Goal: Task Accomplishment & Management: Use online tool/utility

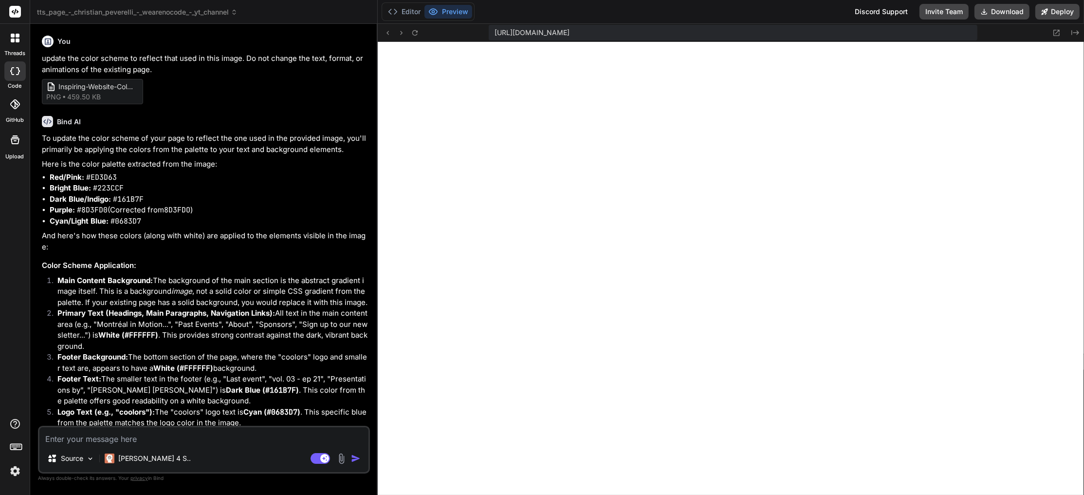
scroll to position [346, 0]
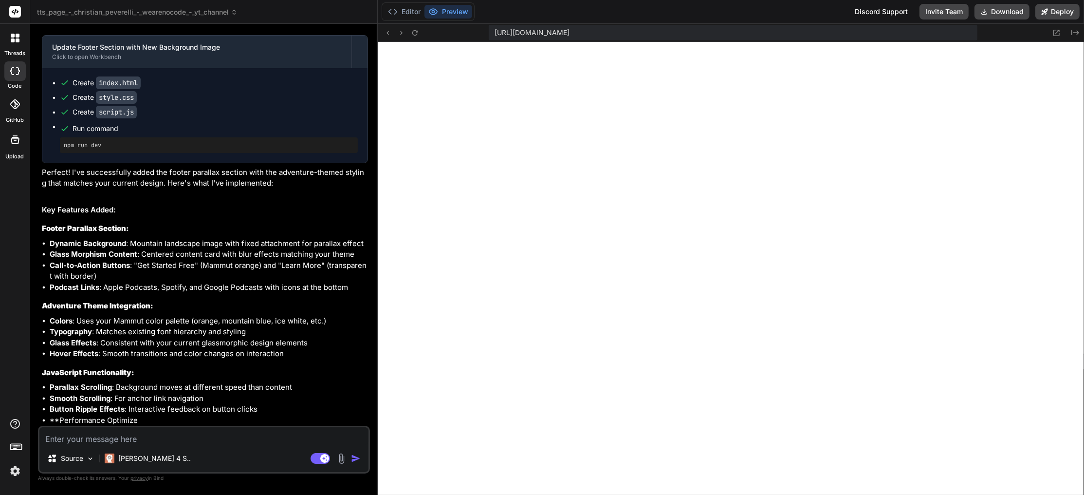
click at [14, 470] on img at bounding box center [15, 470] width 17 height 17
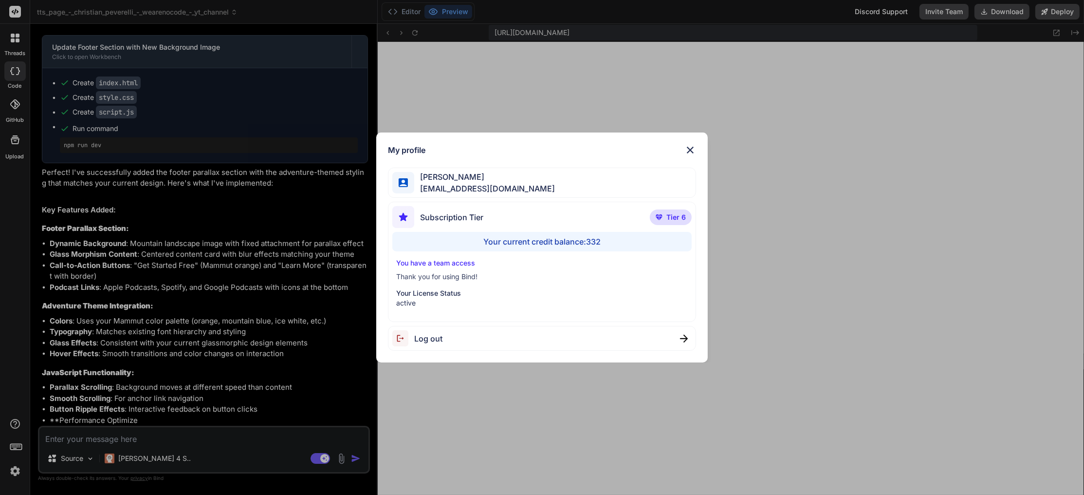
click at [688, 149] on img at bounding box center [690, 150] width 12 height 12
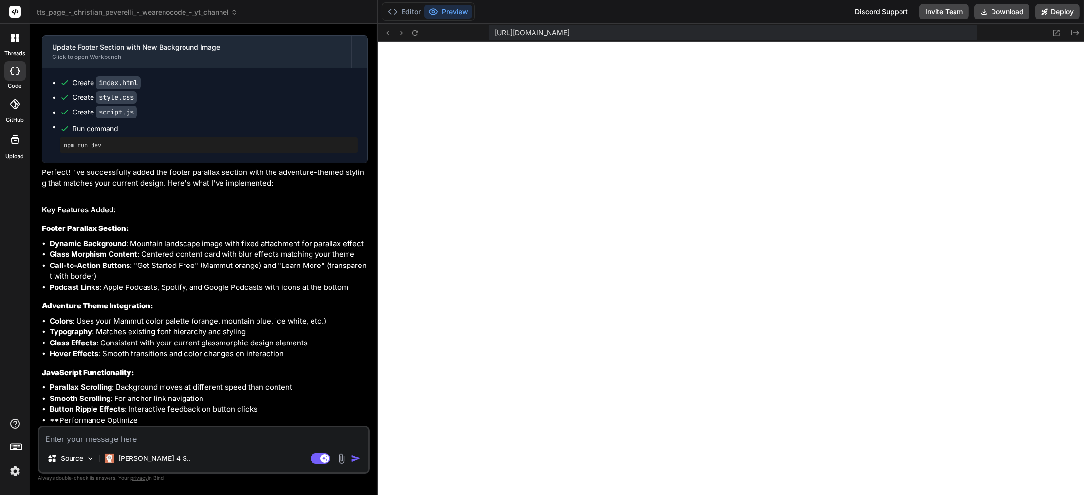
click at [18, 471] on img at bounding box center [15, 470] width 17 height 17
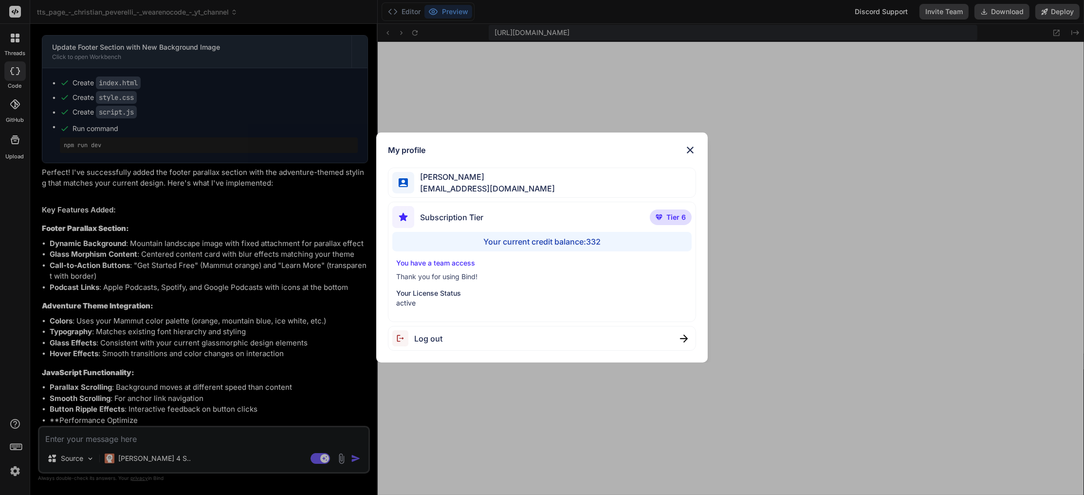
click at [518, 338] on div "Log out" at bounding box center [542, 338] width 308 height 25
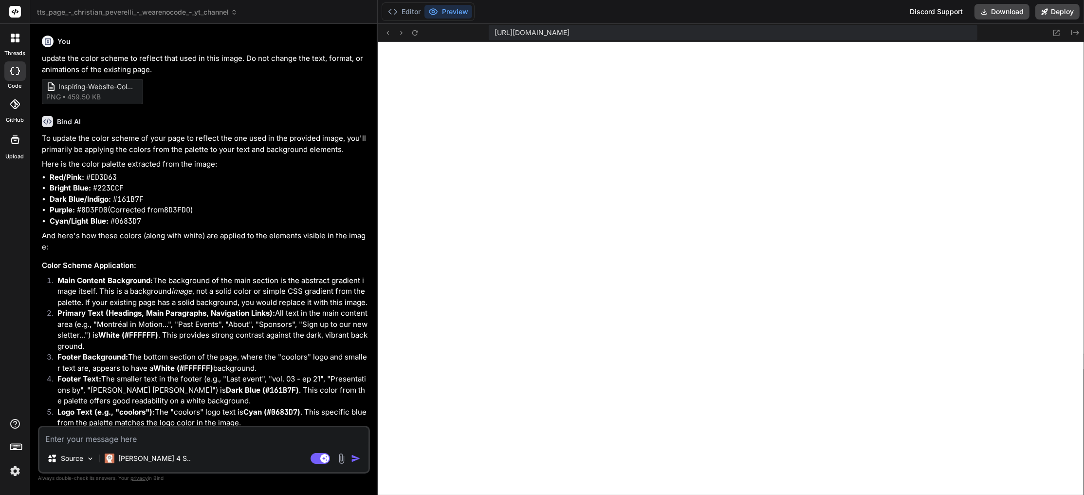
scroll to position [392, 0]
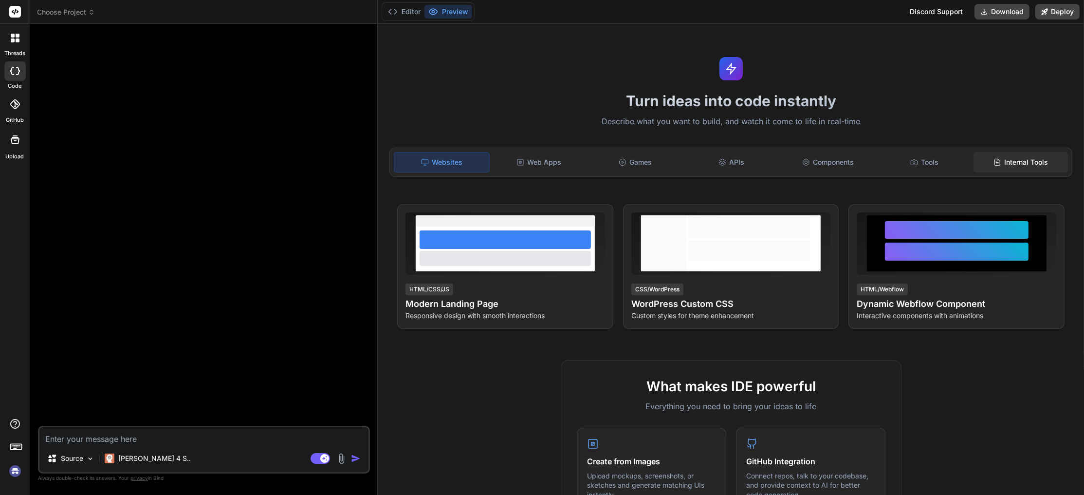
click at [1017, 160] on div "Internal Tools" at bounding box center [1020, 162] width 94 height 20
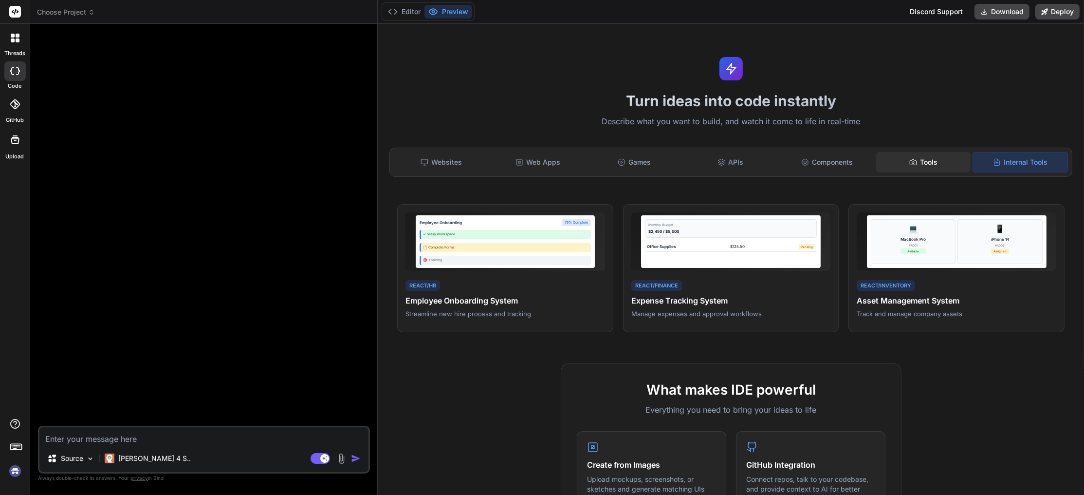
click at [936, 155] on div "Tools" at bounding box center [923, 162] width 94 height 20
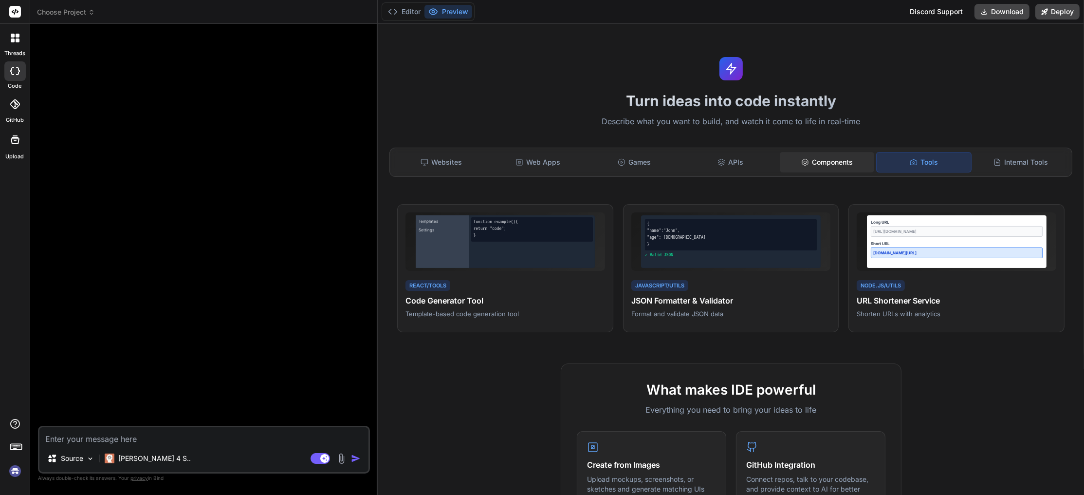
click at [824, 162] on div "Components" at bounding box center [827, 162] width 94 height 20
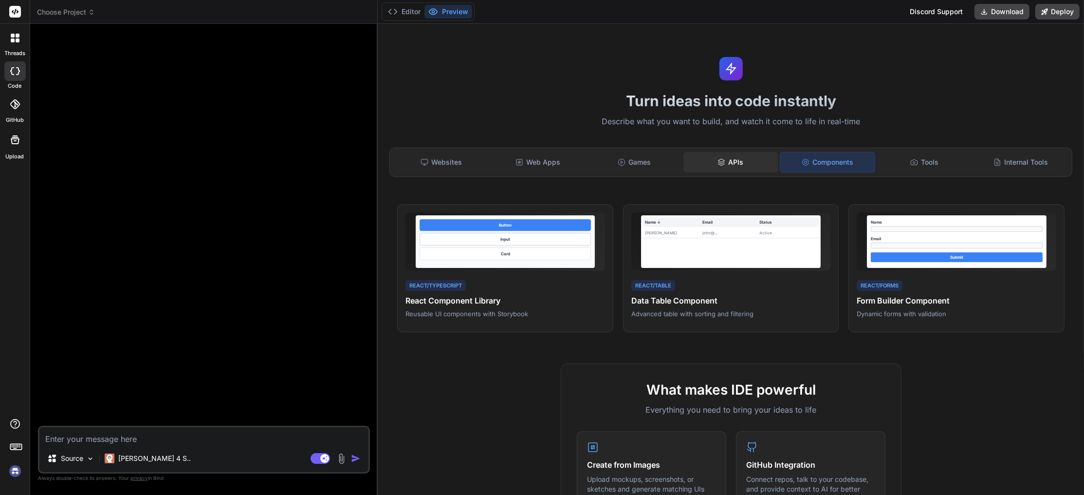
click at [730, 157] on div "APIs" at bounding box center [730, 162] width 94 height 20
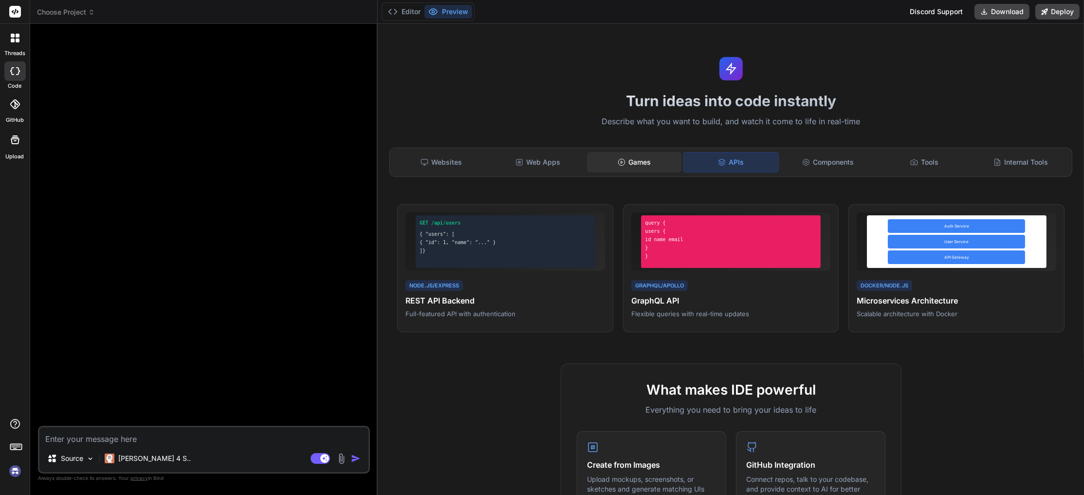
click at [644, 160] on div "Games" at bounding box center [634, 162] width 94 height 20
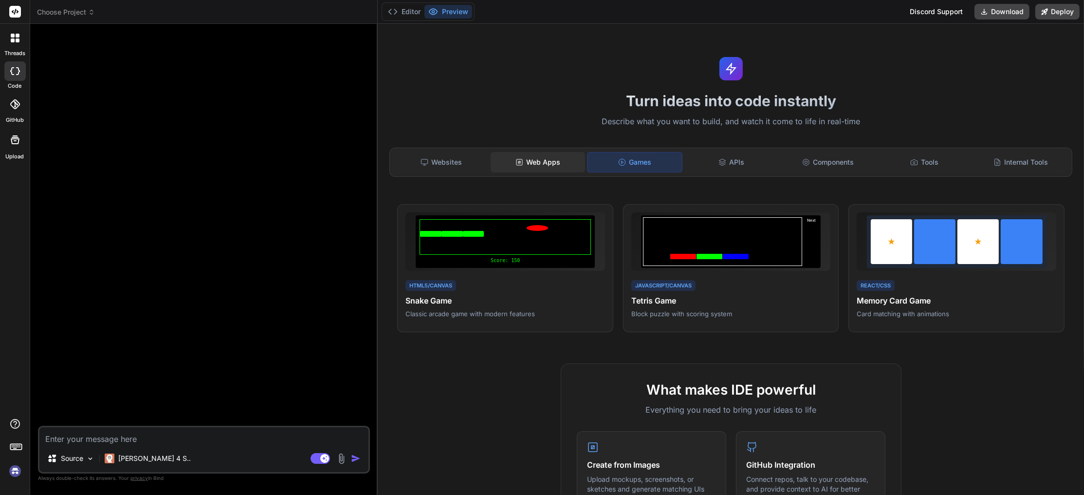
click at [543, 165] on div "Web Apps" at bounding box center [538, 162] width 94 height 20
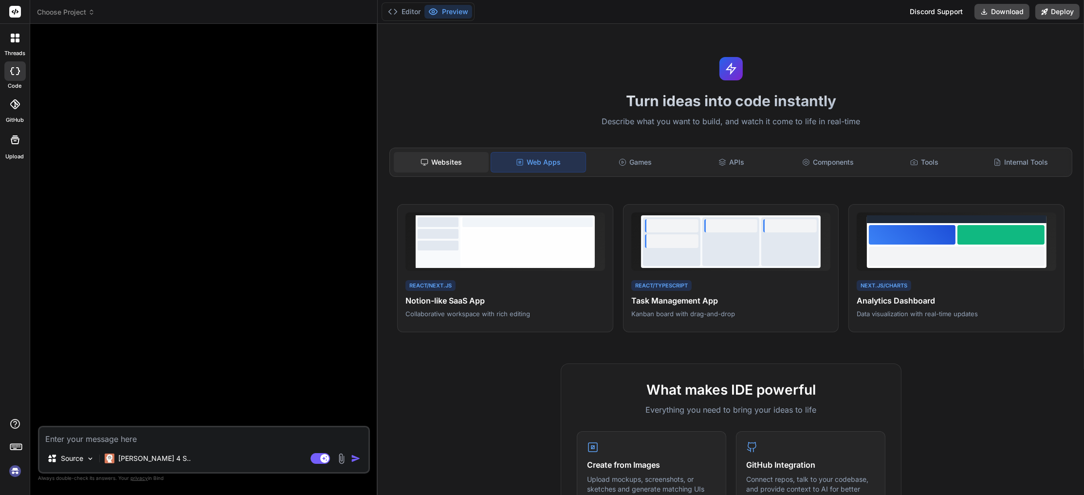
click at [459, 165] on div "Websites" at bounding box center [441, 162] width 94 height 20
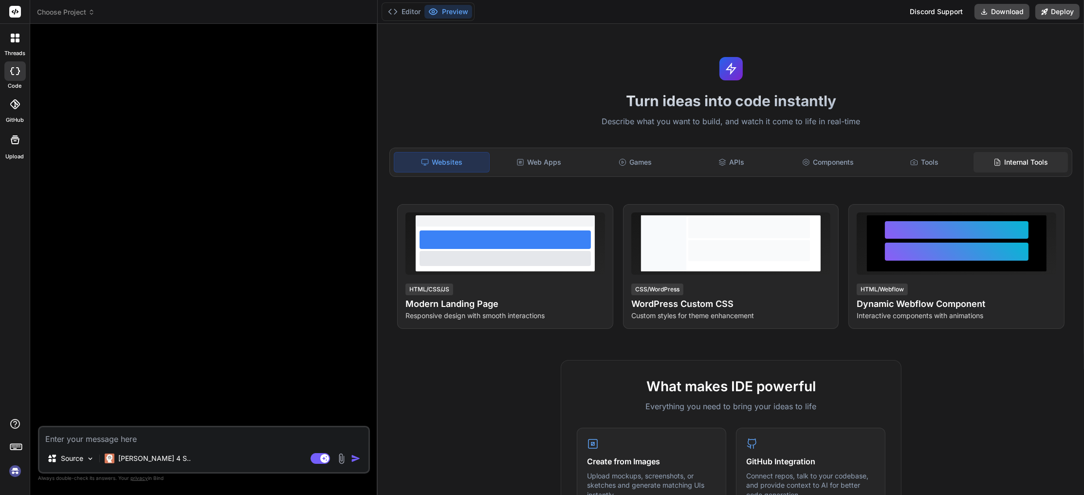
click at [1026, 161] on div "Internal Tools" at bounding box center [1020, 162] width 94 height 20
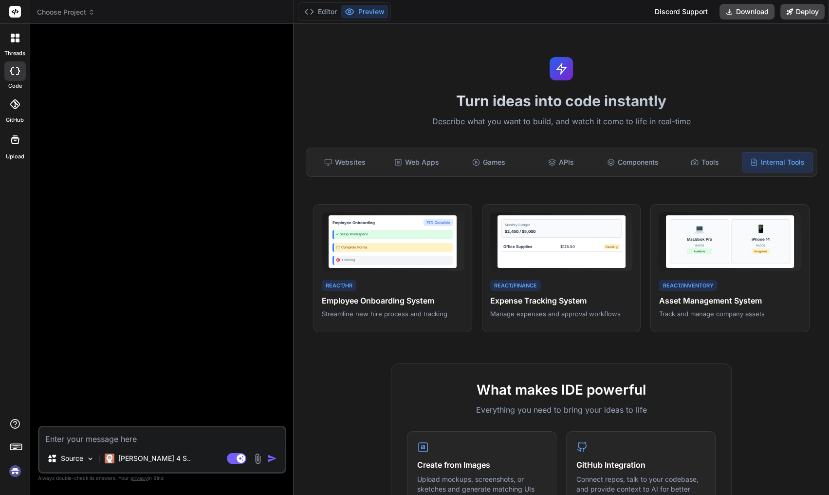
type textarea "x"
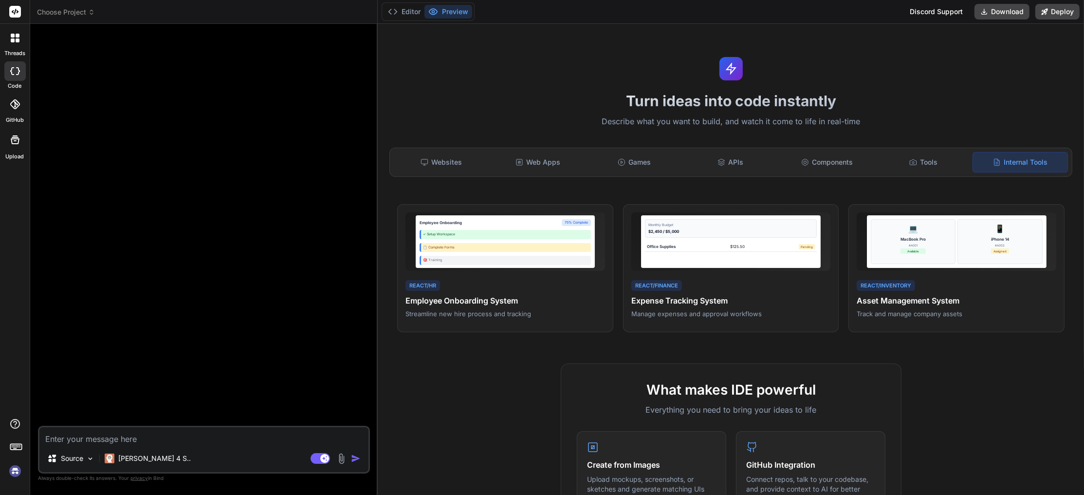
click at [17, 467] on img at bounding box center [15, 470] width 17 height 17
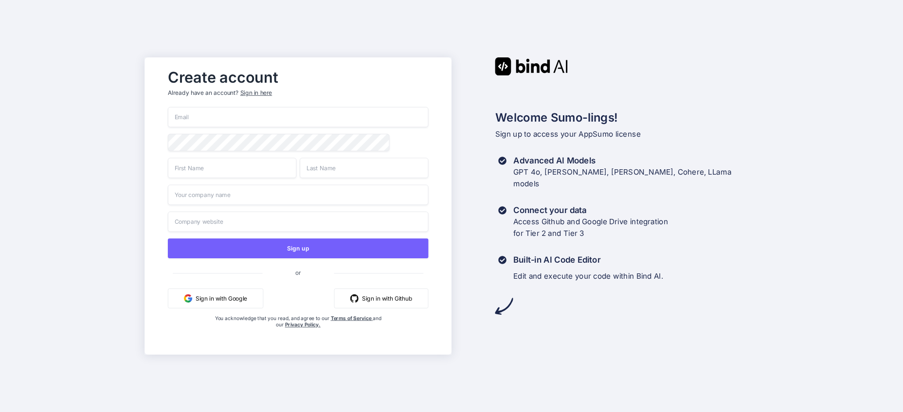
click at [232, 298] on button "Sign in with Google" at bounding box center [215, 299] width 95 height 20
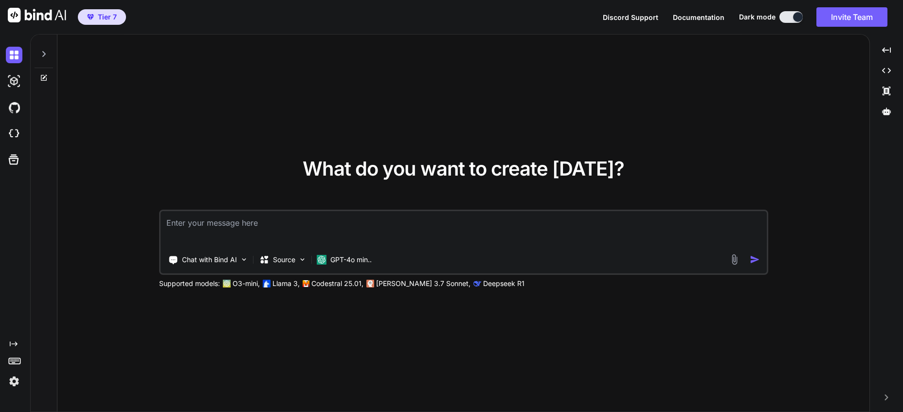
click at [14, 384] on img at bounding box center [14, 381] width 17 height 17
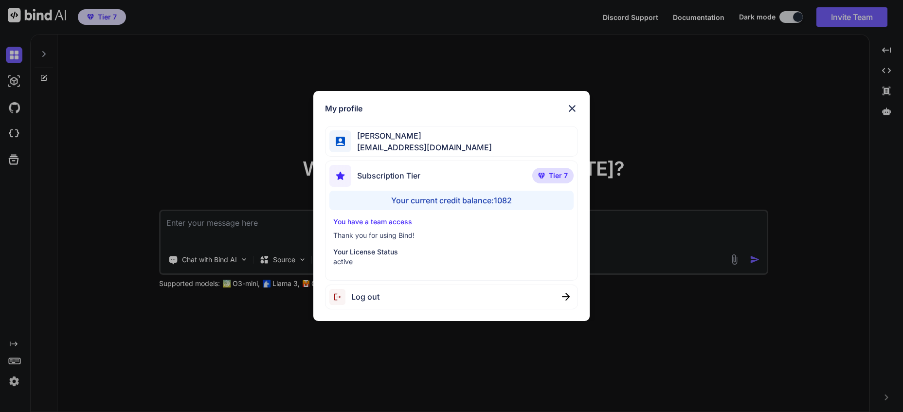
click at [14, 384] on div "My profile Charles Woodruff cwoodruff@gmail.com Subscription Tier Tier 7 Your c…" at bounding box center [451, 206] width 903 height 412
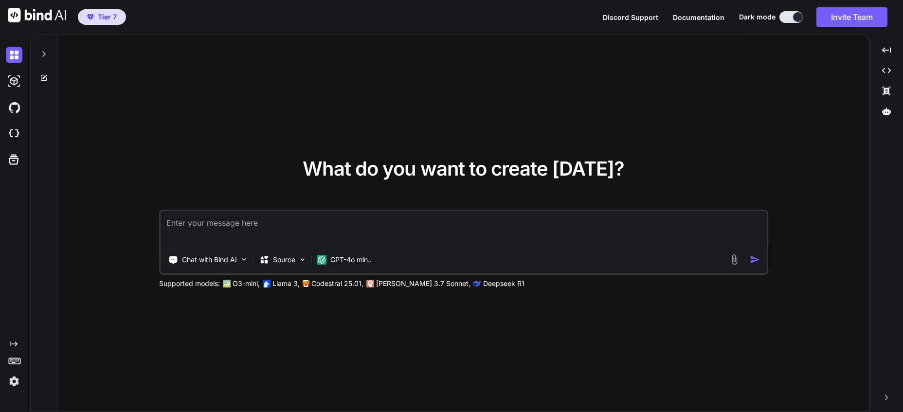
click at [13, 380] on img at bounding box center [14, 381] width 17 height 17
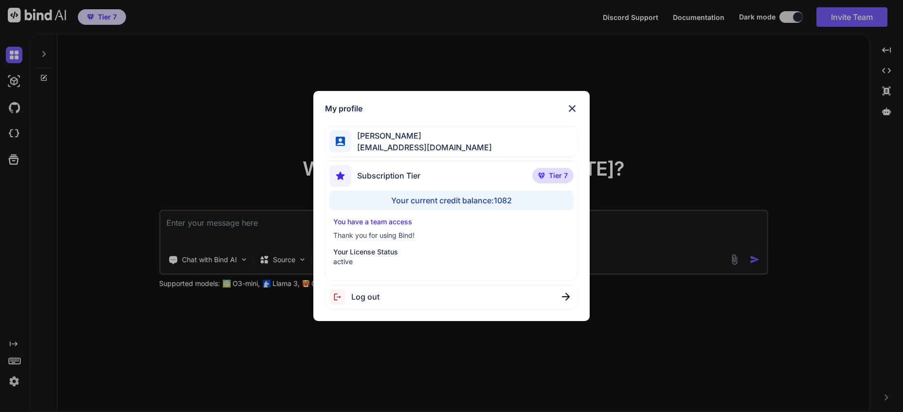
click at [14, 381] on div "My profile Charles Woodruff cwoodruff@gmail.com Subscription Tier Tier 7 Your c…" at bounding box center [451, 206] width 903 height 412
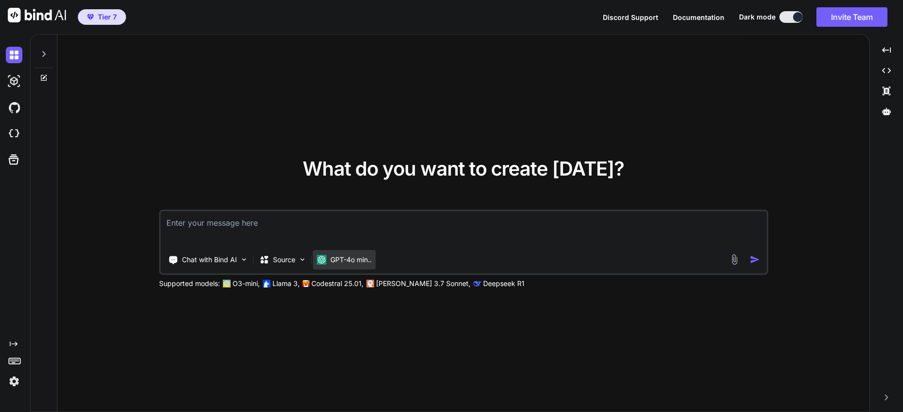
click at [358, 260] on p "GPT-4o min.." at bounding box center [350, 260] width 41 height 10
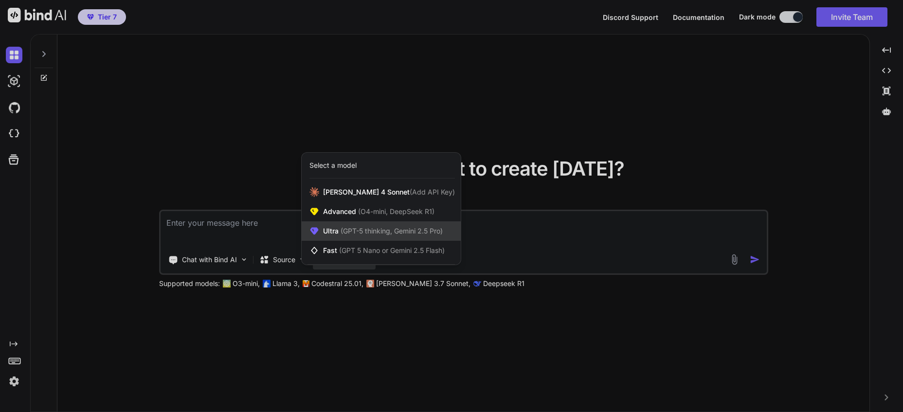
click at [428, 227] on span "(GPT-5 thinking, Gemini 2.5 Pro)" at bounding box center [391, 231] width 104 height 8
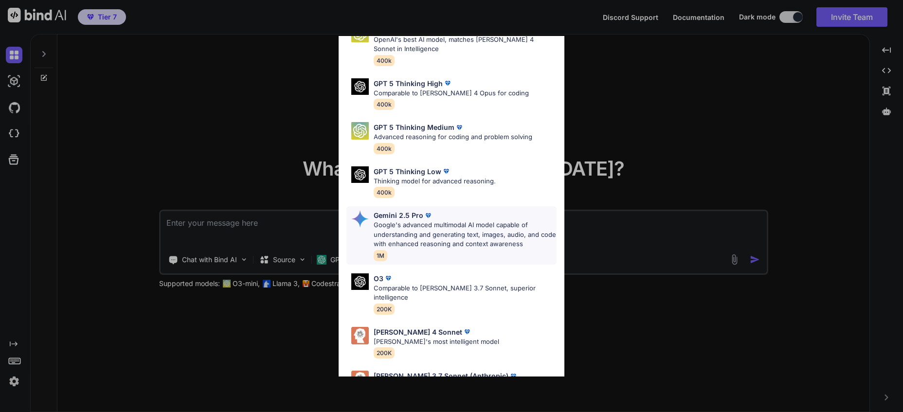
scroll to position [58, 0]
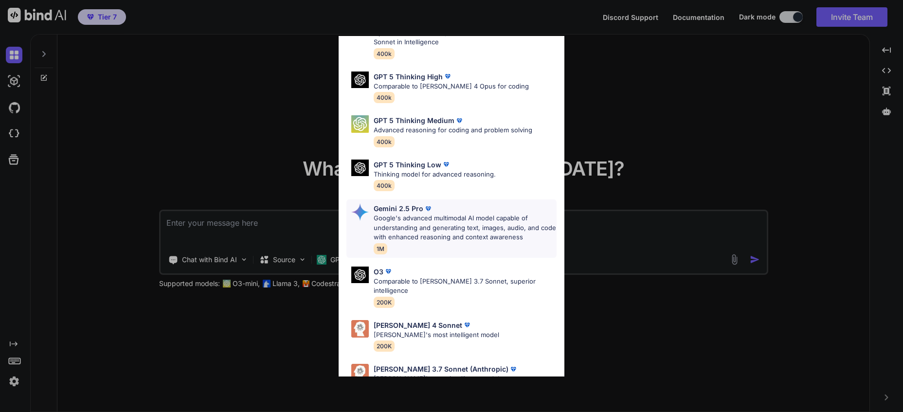
click at [509, 228] on p "Google's advanced multimodal AI model capable of understanding and generating t…" at bounding box center [465, 228] width 183 height 29
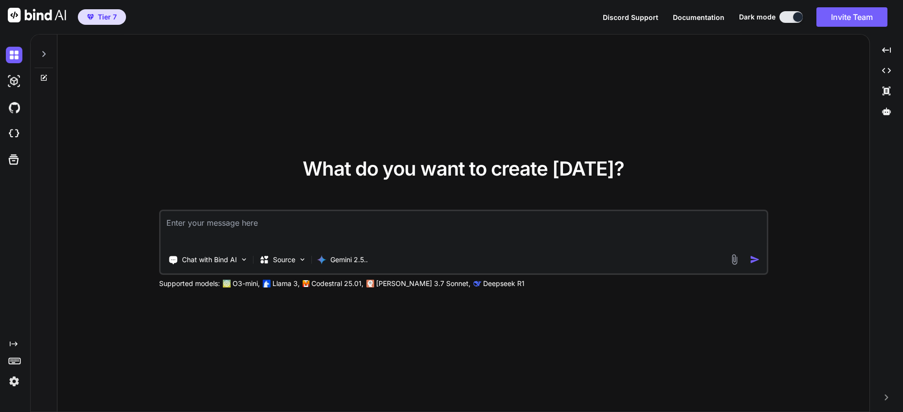
click at [792, 11] on button at bounding box center [791, 17] width 23 height 12
click at [787, 17] on button at bounding box center [791, 17] width 23 height 12
drag, startPoint x: 784, startPoint y: 17, endPoint x: 784, endPoint y: 35, distance: 17.5
click at [784, 17] on button at bounding box center [791, 17] width 23 height 12
click at [787, 15] on button at bounding box center [791, 17] width 23 height 12
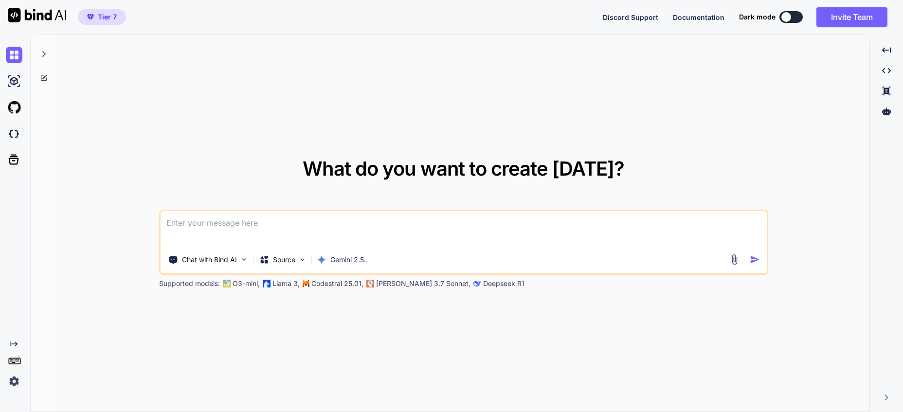
click at [797, 17] on button at bounding box center [791, 17] width 23 height 12
type textarea "x"
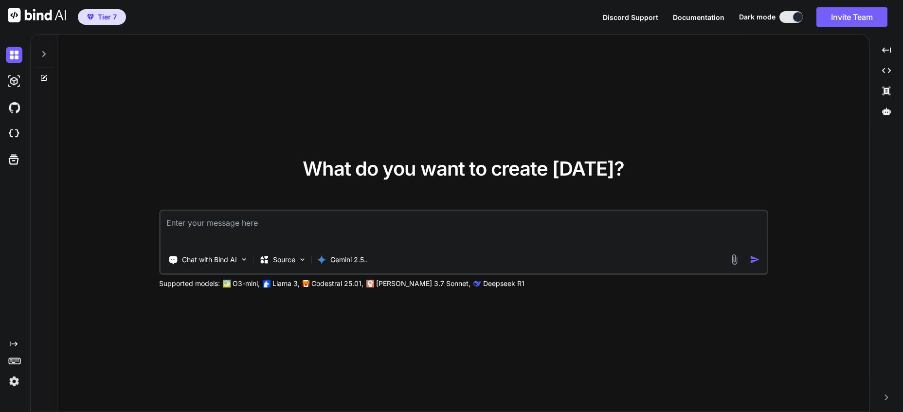
paste textarea "Revised Objective The prompt's objective is now explicitly tailored to the crea…"
type textarea "Revised Objective The prompt's objective is now explicitly tailored to the crea…"
type textarea "x"
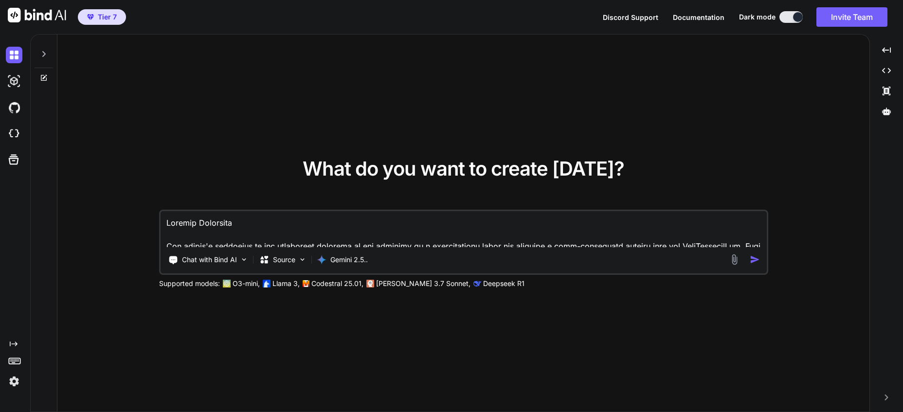
scroll to position [2501, 0]
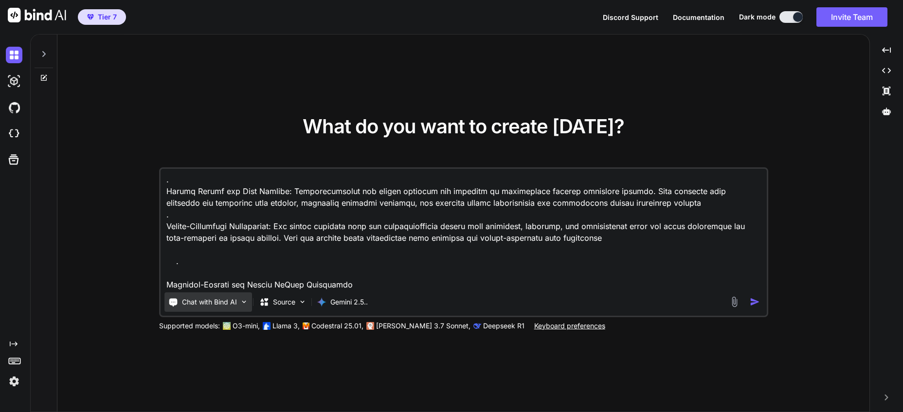
type textarea "Revised Objective The prompt's objective is now explicitly tailored to the crea…"
click at [248, 304] on div "Chat with Bind AI" at bounding box center [209, 302] width 88 height 19
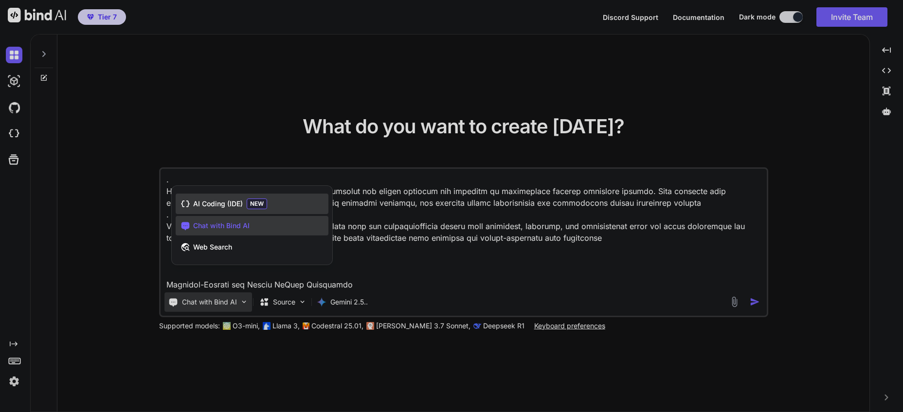
click at [258, 201] on span "NEW" at bounding box center [257, 204] width 20 height 11
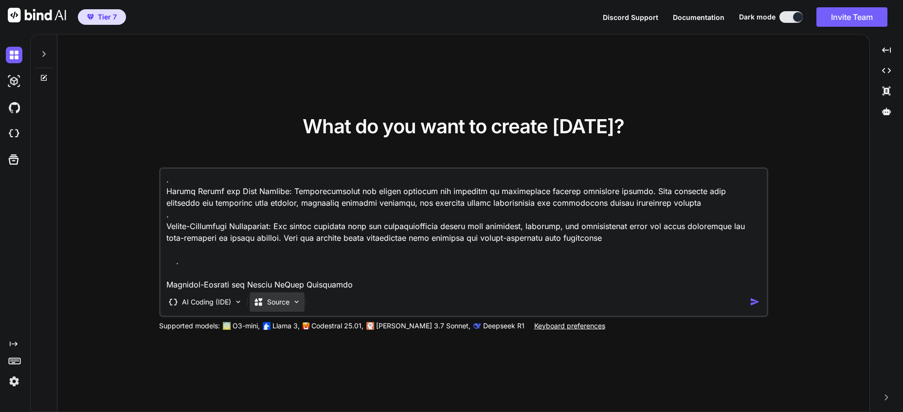
click at [298, 300] on img at bounding box center [297, 302] width 8 height 8
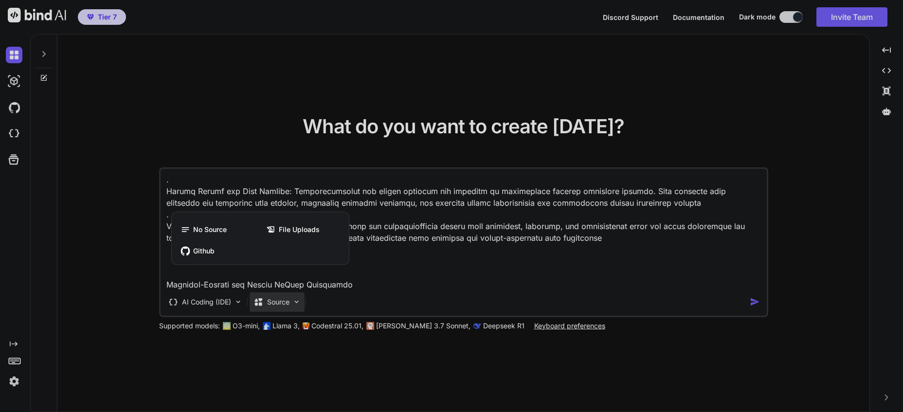
click at [298, 300] on div at bounding box center [451, 206] width 903 height 412
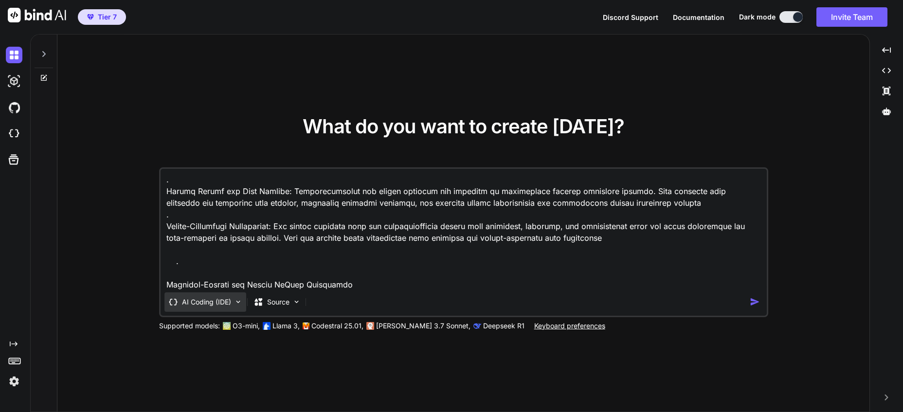
click at [236, 299] on img at bounding box center [238, 302] width 8 height 8
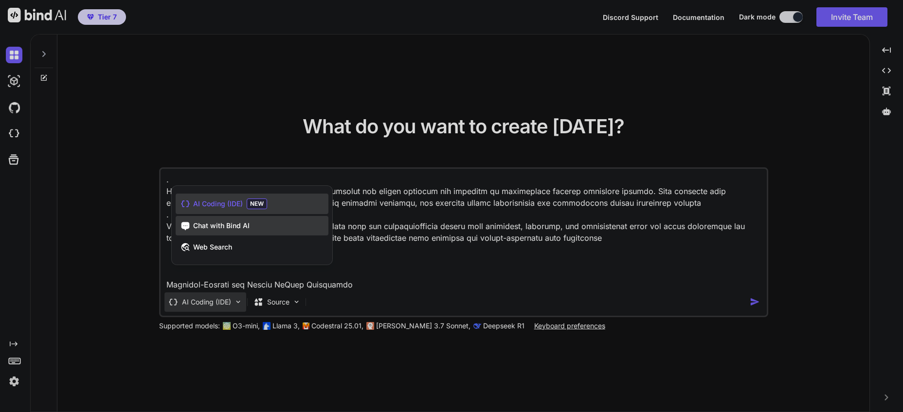
click at [243, 223] on span "Chat with Bind AI" at bounding box center [221, 226] width 56 height 10
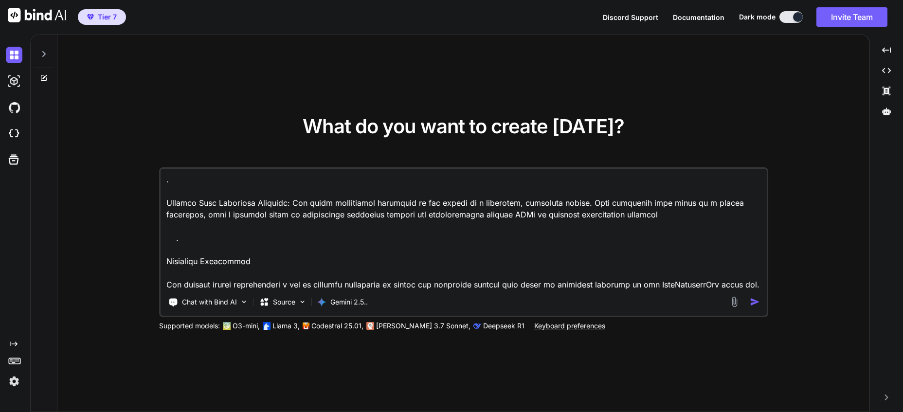
scroll to position [2502, 0]
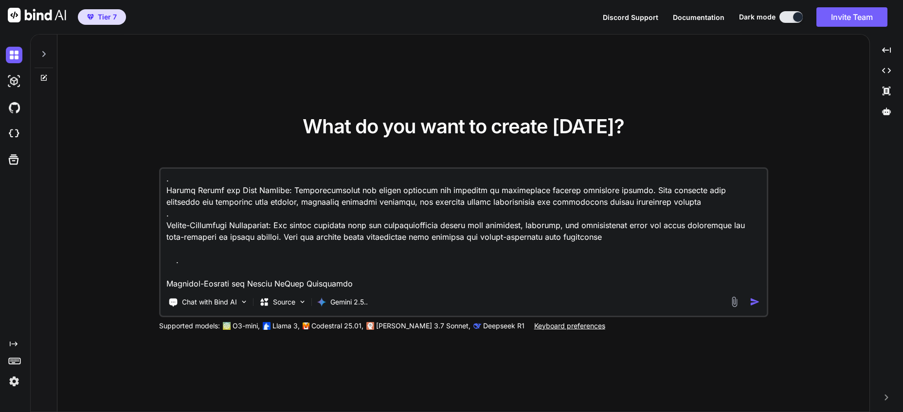
click at [754, 301] on img "button" at bounding box center [755, 302] width 10 height 10
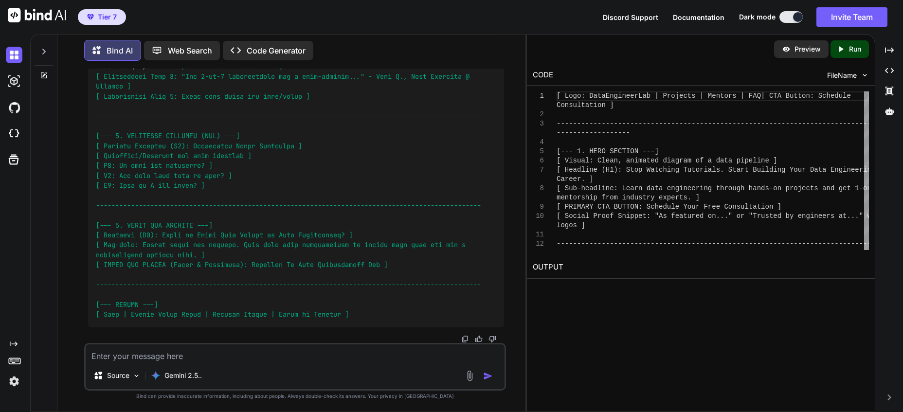
scroll to position [3436, 0]
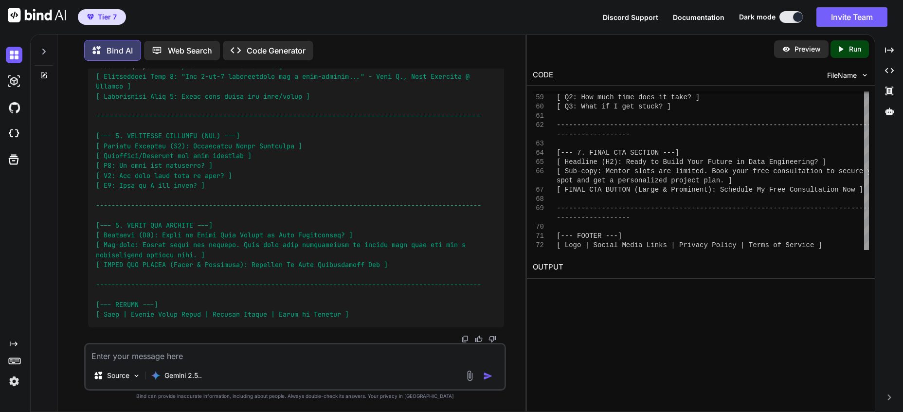
click at [845, 47] on icon "Created with Pixso." at bounding box center [843, 49] width 13 height 9
click at [277, 55] on p "Code Generator" at bounding box center [276, 51] width 59 height 12
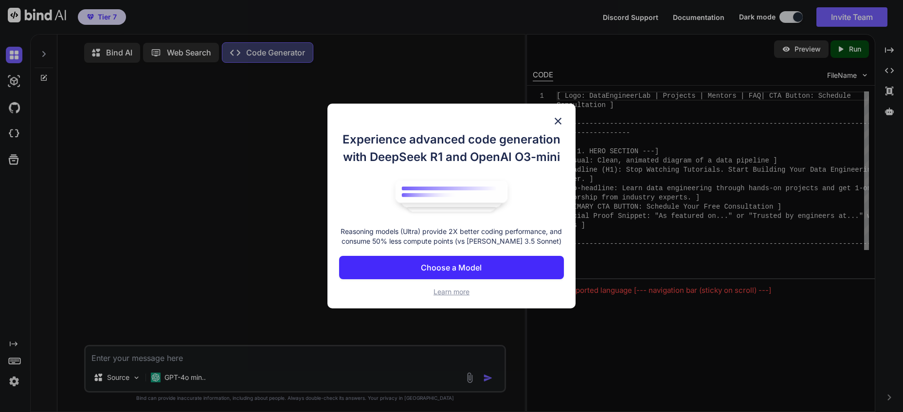
click at [461, 264] on p "Choose a Model" at bounding box center [451, 268] width 61 height 12
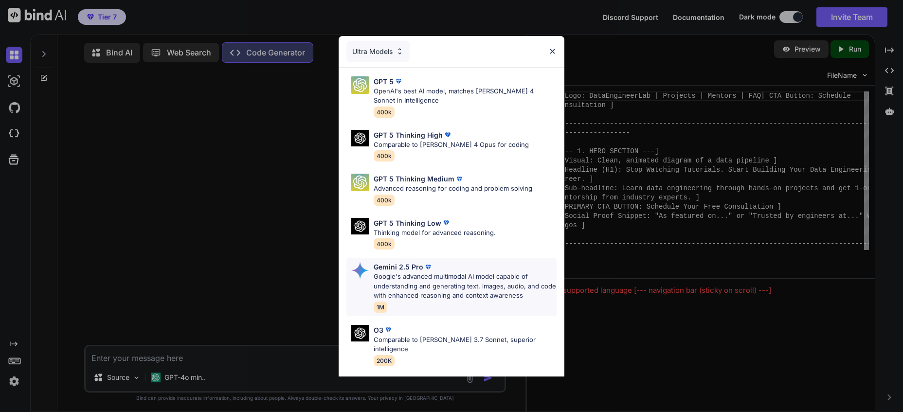
click at [464, 281] on p "Google's advanced multimodal AI model capable of understanding and generating t…" at bounding box center [465, 286] width 183 height 29
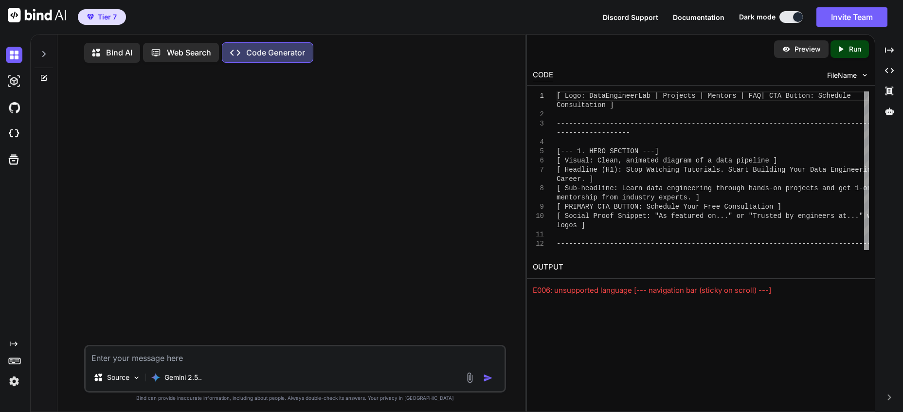
click at [172, 55] on p "Web Search" at bounding box center [189, 53] width 44 height 12
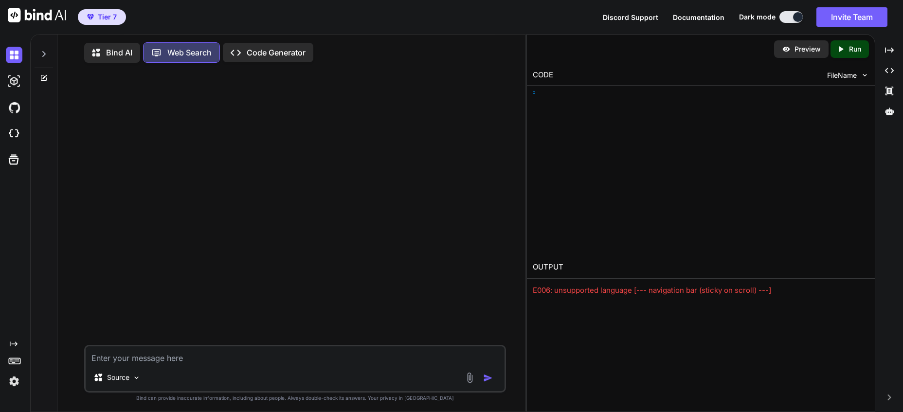
scroll to position [2, 0]
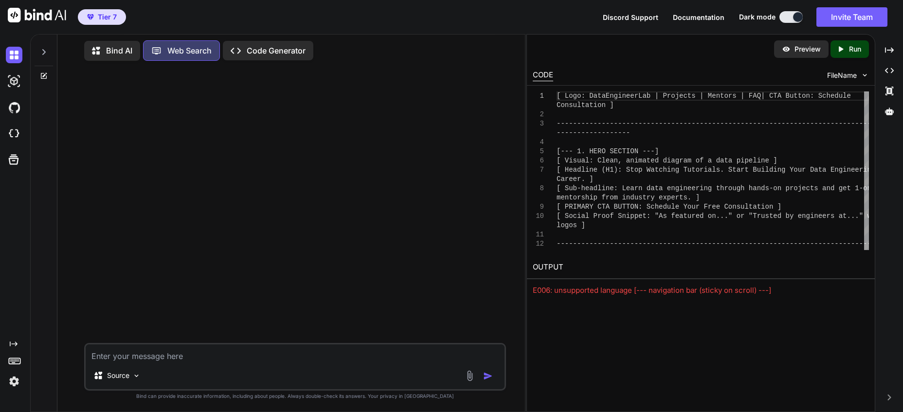
click at [121, 47] on p "Bind AI" at bounding box center [119, 51] width 26 height 12
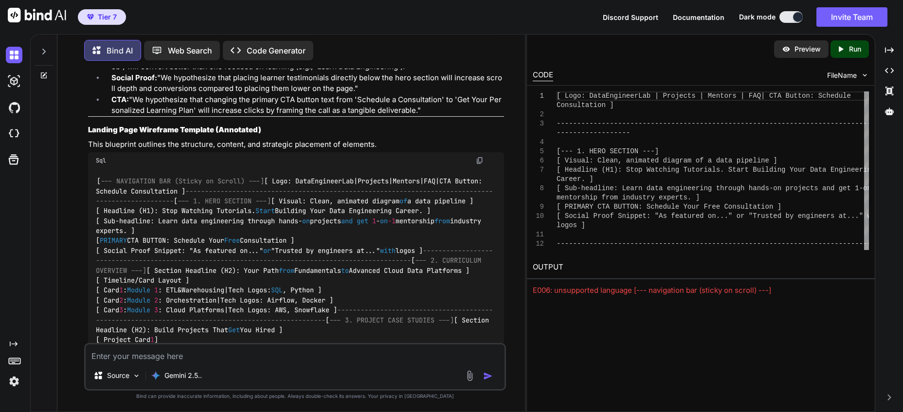
scroll to position [2841, 0]
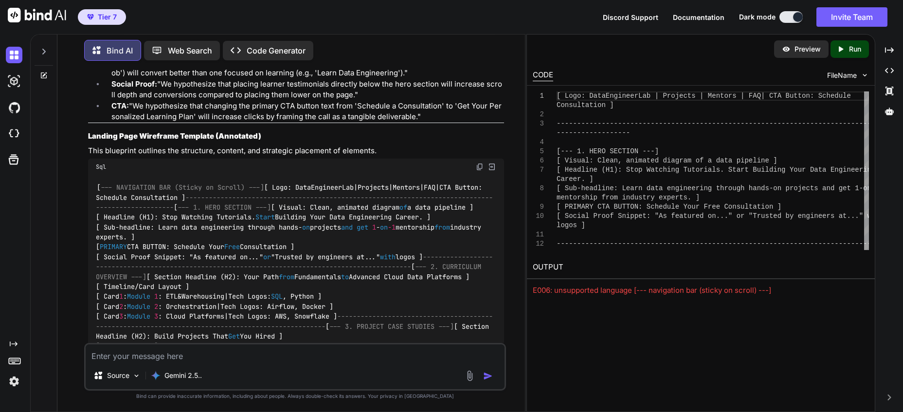
click at [477, 163] on img at bounding box center [480, 167] width 8 height 8
click at [297, 54] on p "Code Generator" at bounding box center [276, 51] width 59 height 12
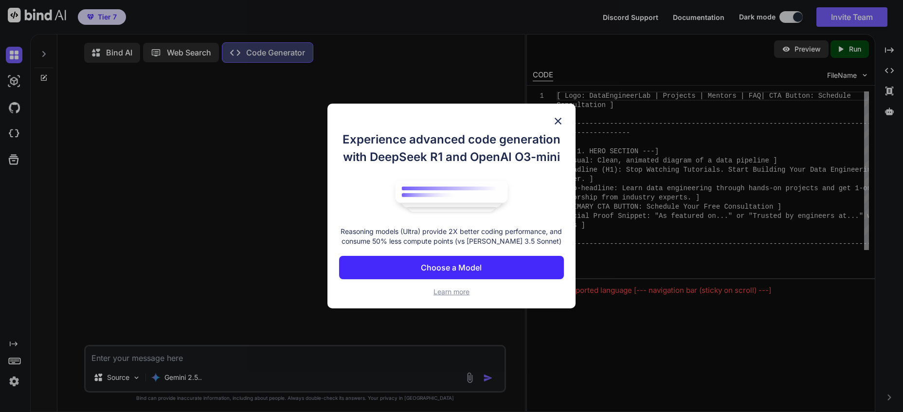
click at [477, 261] on button "Choose a Model" at bounding box center [451, 267] width 225 height 23
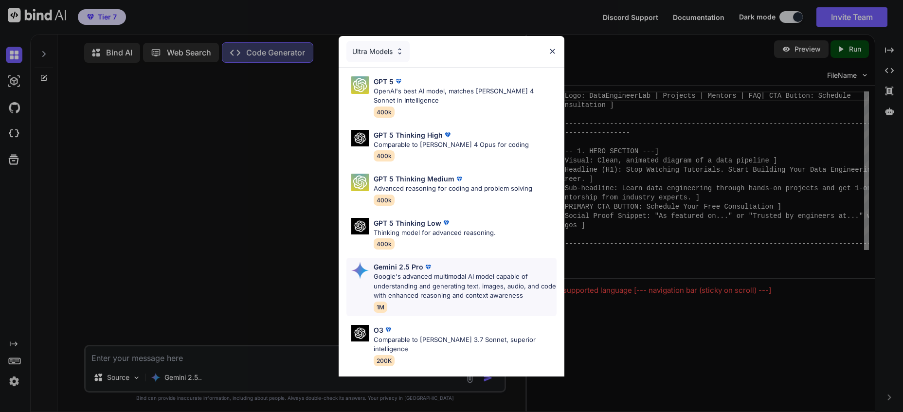
click at [478, 290] on p "Google's advanced multimodal AI model capable of understanding and generating t…" at bounding box center [465, 286] width 183 height 29
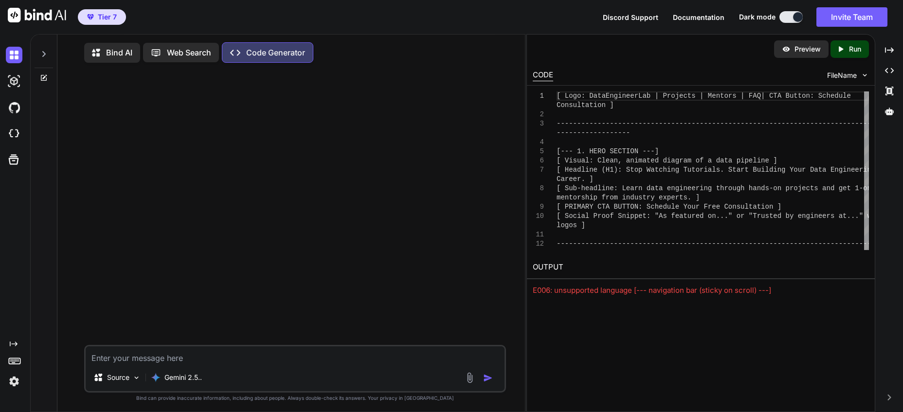
click at [237, 359] on textarea at bounding box center [295, 356] width 419 height 18
type textarea "x"
type textarea "C"
type textarea "x"
type textarea "Cr"
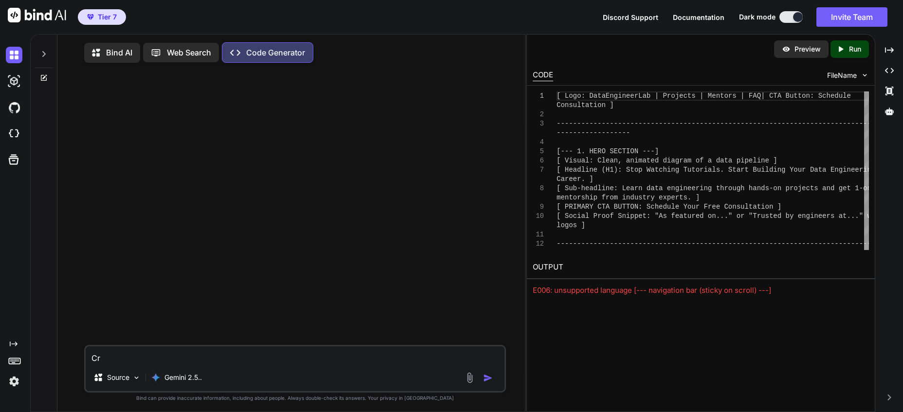
type textarea "x"
type textarea "Crea"
type textarea "x"
type textarea "Create"
type textarea "x"
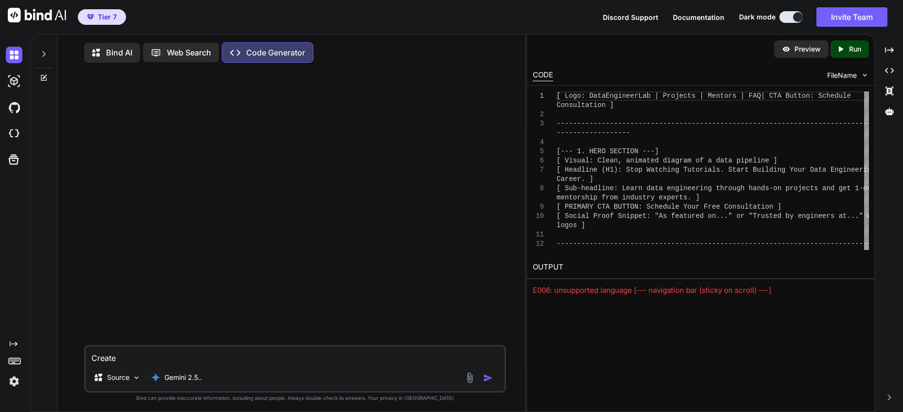
type textarea "Create"
type textarea "x"
type textarea "Create t"
type textarea "x"
type textarea "Create th"
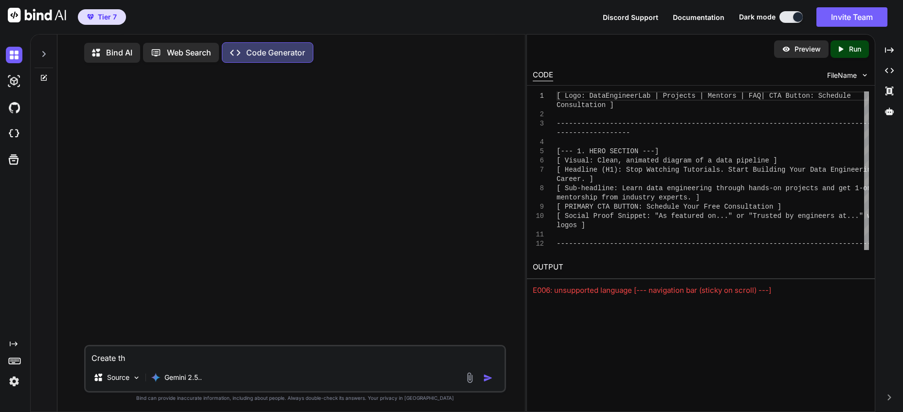
type textarea "x"
type textarea "Create the"
type textarea "x"
type textarea "Create the"
type textarea "x"
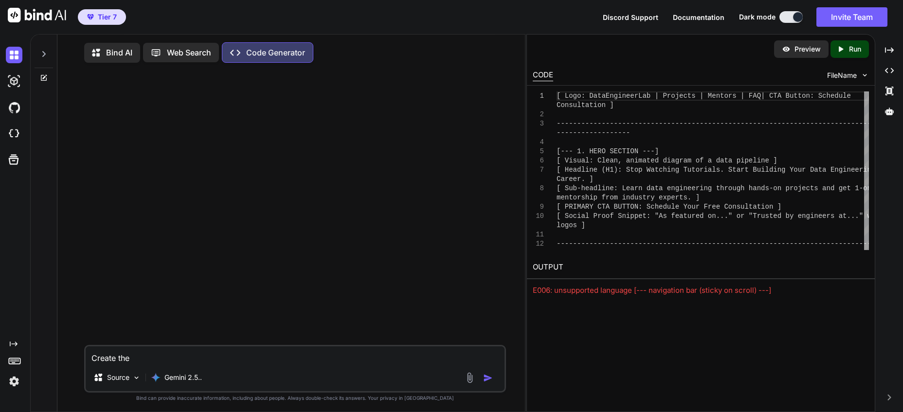
type textarea "Create the f"
type textarea "x"
type textarea "Create the fo"
type textarea "x"
type textarea "Create the fol"
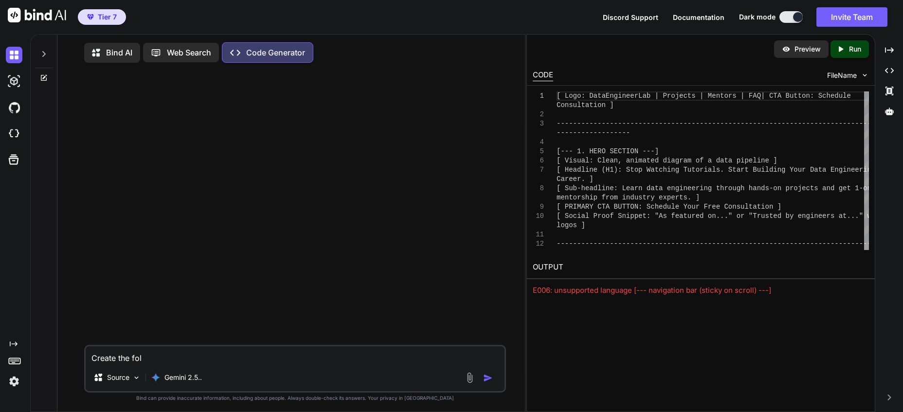
type textarea "x"
type textarea "Create the foll"
type textarea "x"
type textarea "Create the follo"
type textarea "x"
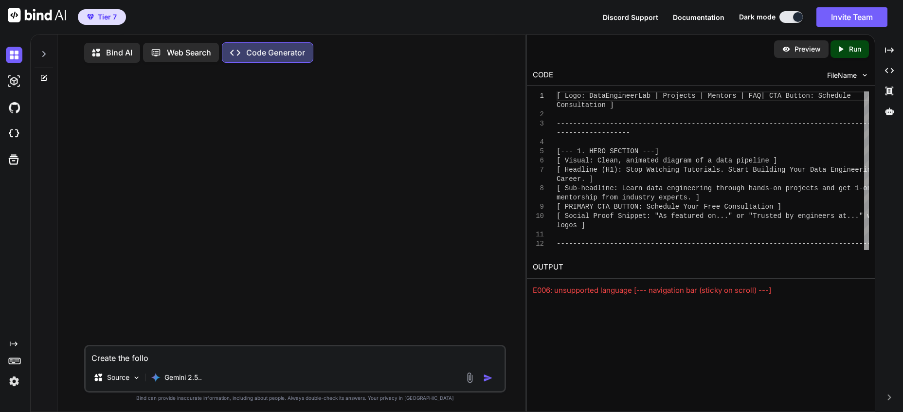
type textarea "Create the follow"
type textarea "x"
type textarea "Create the followi"
type textarea "x"
type textarea "Create the followin"
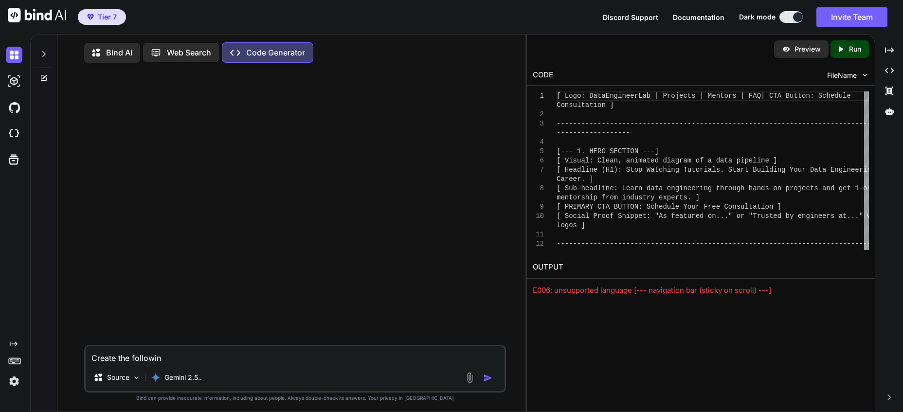
type textarea "x"
type textarea "Create the following"
type textarea "x"
type textarea "Create the following"
type textarea "x"
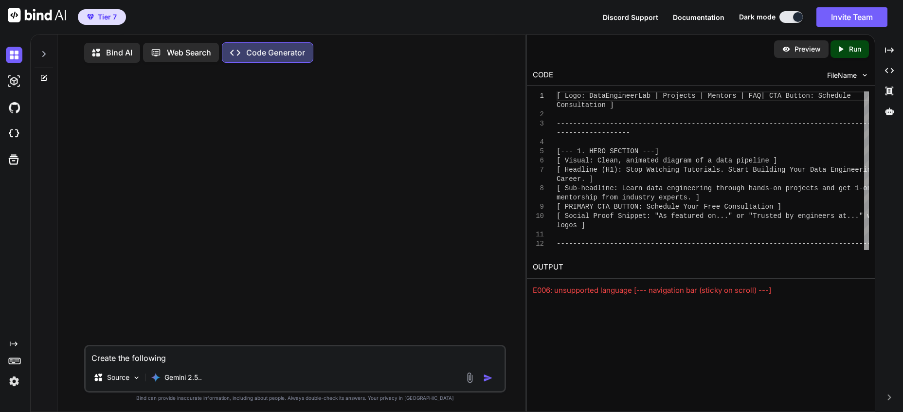
type textarea "Create the following l"
type textarea "x"
type textarea "Create the following land"
type textarea "x"
type textarea "Create the following landi"
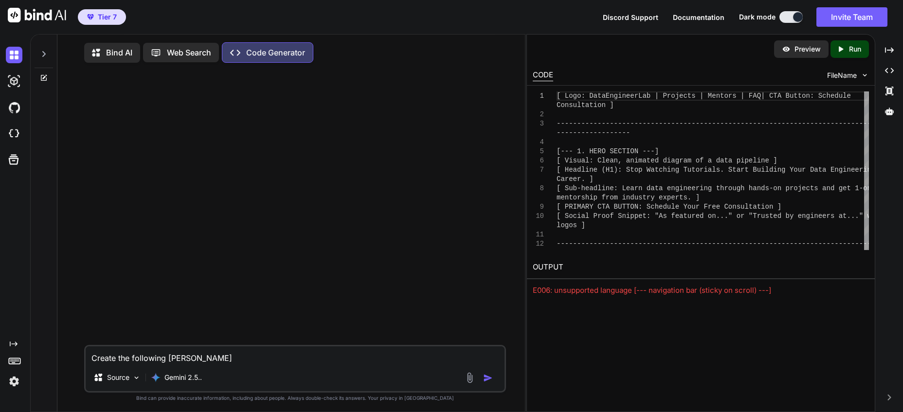
type textarea "x"
type textarea "Create the following landin"
type textarea "x"
type textarea "Create the following landing"
type textarea "x"
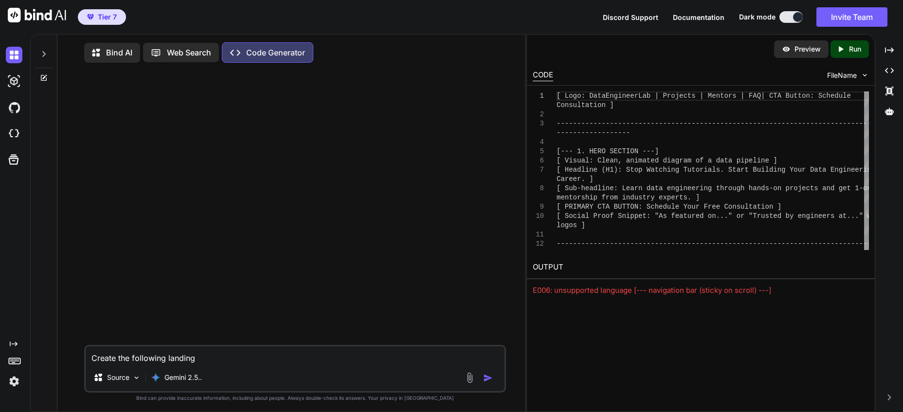
type textarea "Create the following landing"
type textarea "x"
type textarea "Create the following landing p"
type textarea "x"
type textarea "Create the following landing pa"
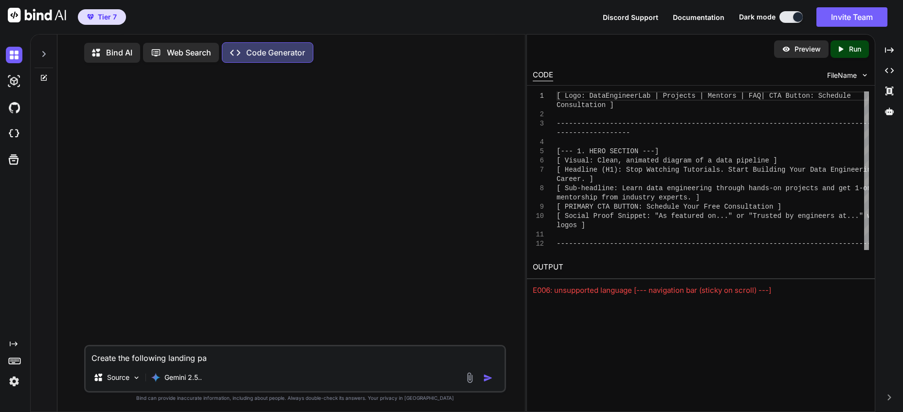
type textarea "x"
type textarea "Create the following landing pag"
type textarea "x"
type textarea "Create the following landing page"
type textarea "x"
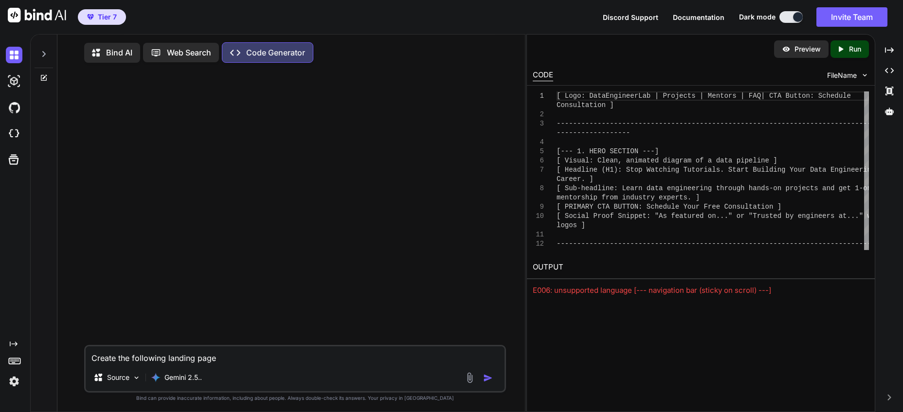
type textarea "Create the following landing page:"
type textarea "x"
type textarea "Create the following landing page:"
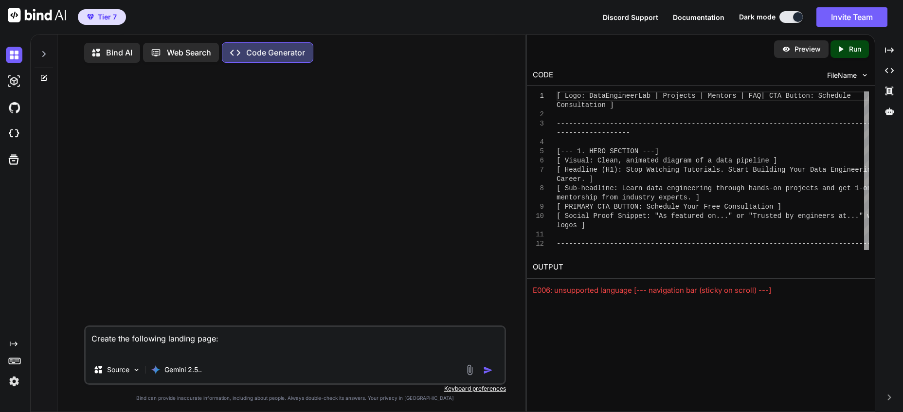
type textarea "x"
type textarea "Create the following landing page:"
paste textarea "[--- NAVIGATION BAR (Sticky on Scroll) ---] [ Logo: DataEngineerLab | Projects …"
type textarea "x"
type textarea "Create the following landing page: [--- NAVIGATION BAR (Sticky on Scroll) ---] …"
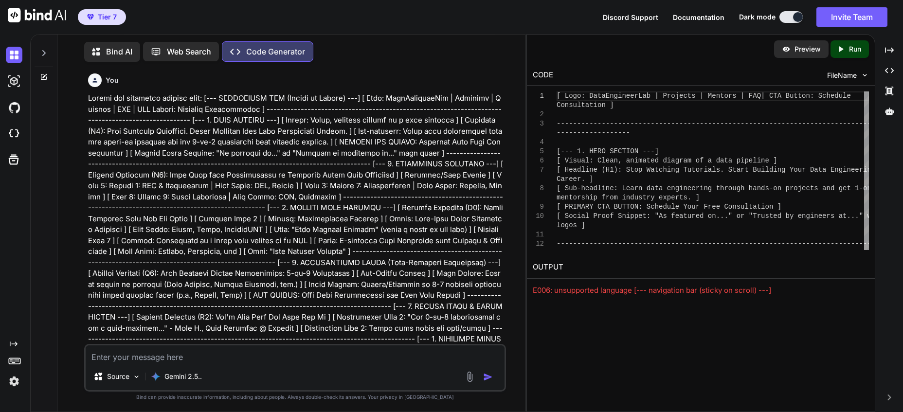
scroll to position [2, 0]
click at [11, 381] on img at bounding box center [14, 381] width 17 height 17
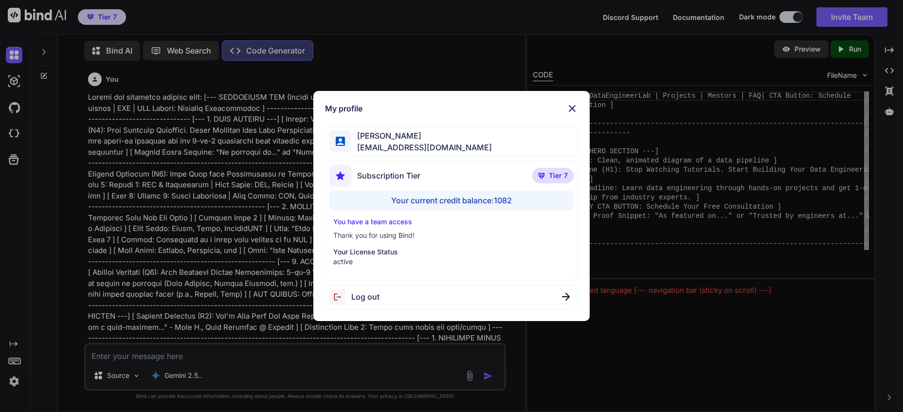
click at [11, 381] on div "My profile Charles Woodruff cwoodruff@gmail.com Subscription Tier Tier 7 Your c…" at bounding box center [451, 206] width 903 height 412
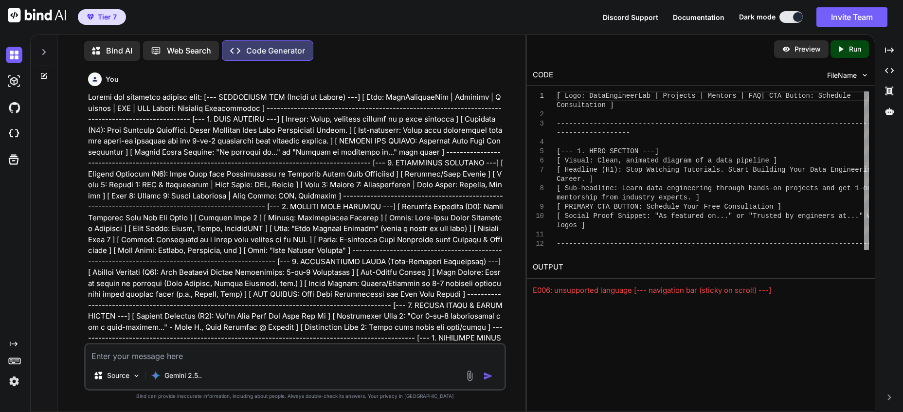
click at [11, 381] on img at bounding box center [14, 381] width 17 height 17
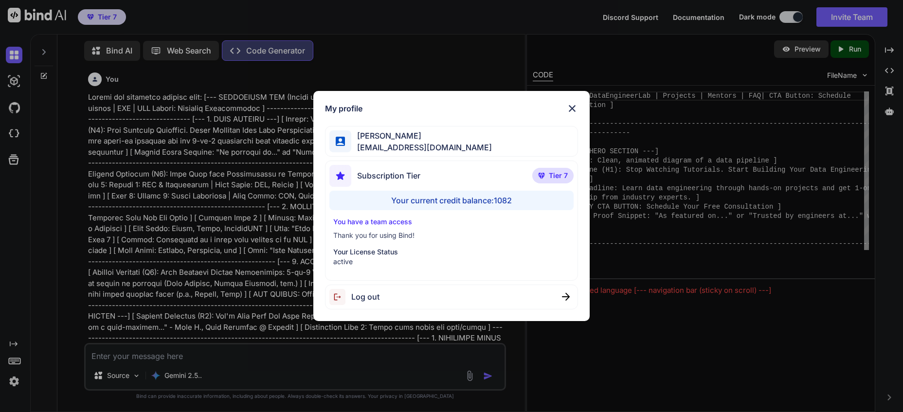
click at [11, 381] on div "My profile Charles Woodruff cwoodruff@gmail.com Subscription Tier Tier 7 Your c…" at bounding box center [451, 206] width 903 height 412
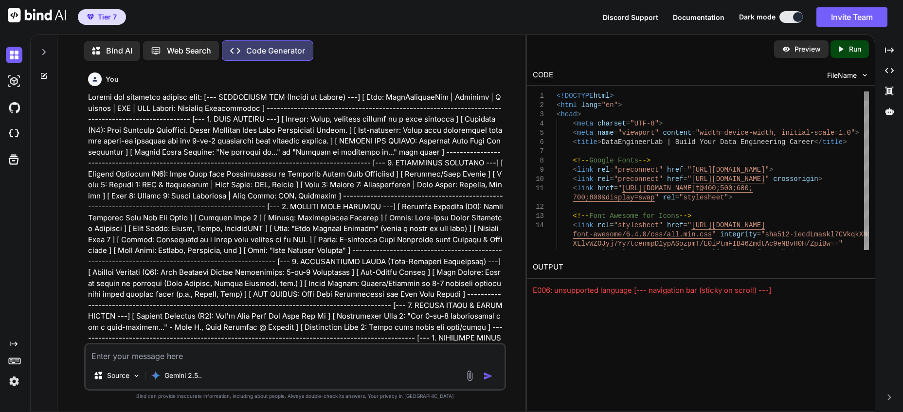
type textarea "x"
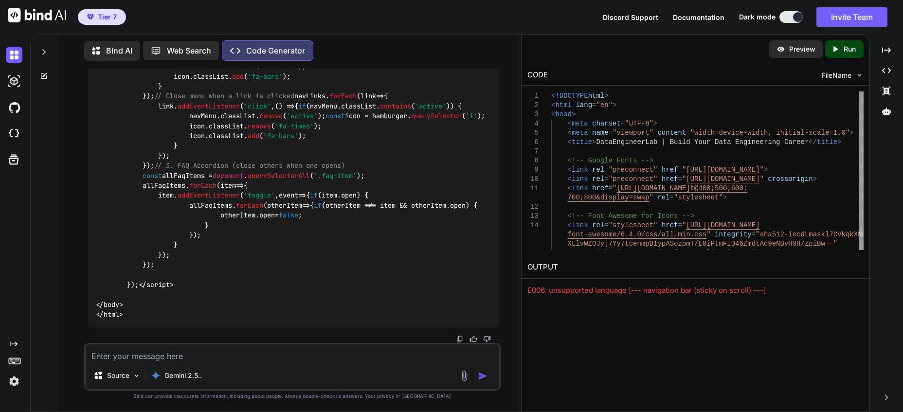
scroll to position [8567, 0]
drag, startPoint x: 526, startPoint y: 296, endPoint x: 428, endPoint y: 295, distance: 98.3
click at [428, 295] on div "Bind AI Web Search Created with Pixso. Code Generator You Code Generator Of cou…" at bounding box center [466, 223] width 873 height 378
click at [518, 306] on div "You Code Generator Of course. Here is a complete, single-file HTML landing page…" at bounding box center [292, 240] width 455 height 343
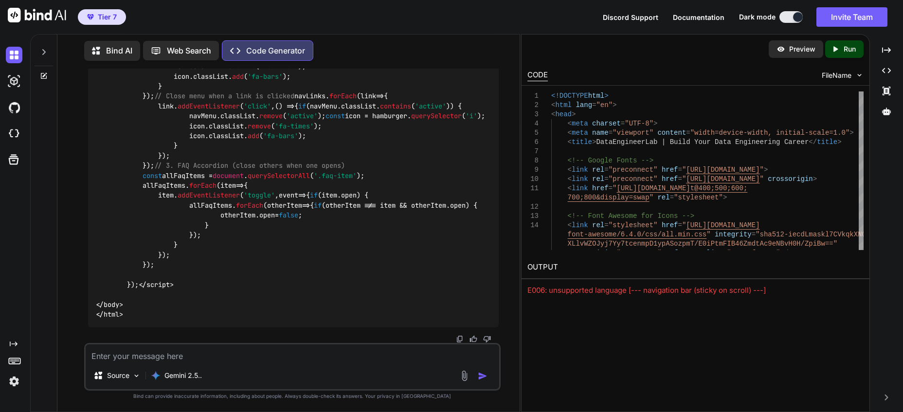
click at [623, 338] on div "Preview Created with Pixso. Run CODE FileName 1 2 3 4 5 6 7 8 9 10 11 12 13 14 …" at bounding box center [695, 223] width 349 height 378
drag, startPoint x: 521, startPoint y: 333, endPoint x: 473, endPoint y: 332, distance: 47.7
click at [473, 332] on div "Bind AI Web Search Created with Pixso. Code Generator You Code Generator Of cou…" at bounding box center [466, 223] width 873 height 378
click at [10, 78] on img at bounding box center [14, 81] width 17 height 17
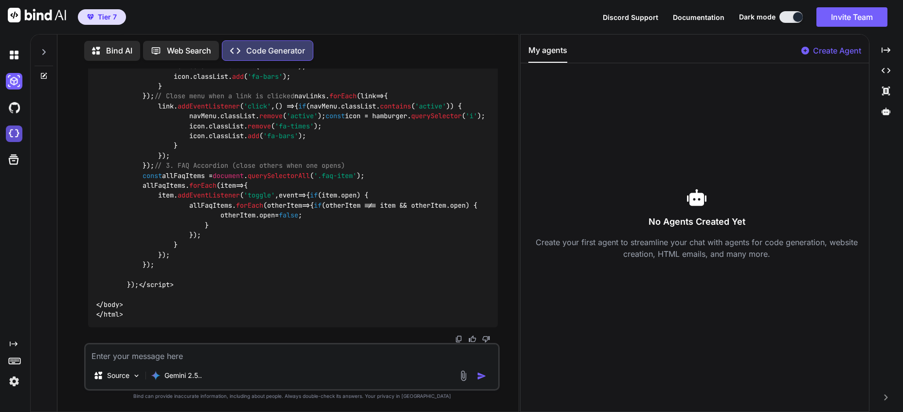
click at [13, 132] on img at bounding box center [14, 134] width 17 height 17
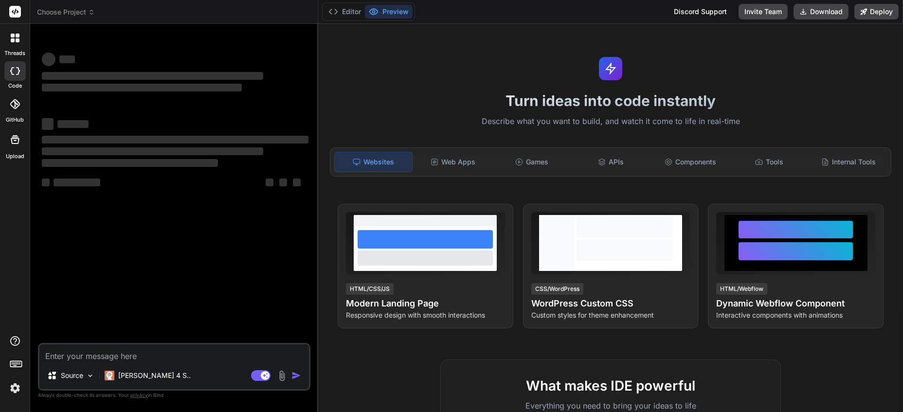
click at [18, 38] on icon at bounding box center [18, 40] width 4 height 4
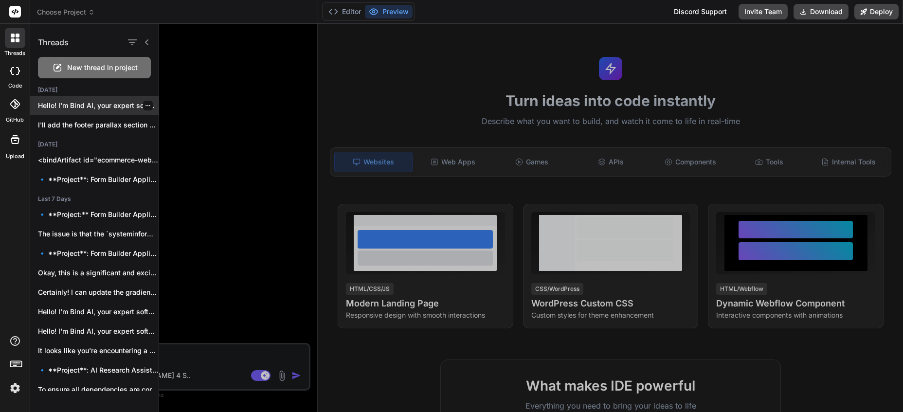
click at [74, 110] on p "Hello! I'm Bind AI, your expert software..." at bounding box center [98, 106] width 121 height 10
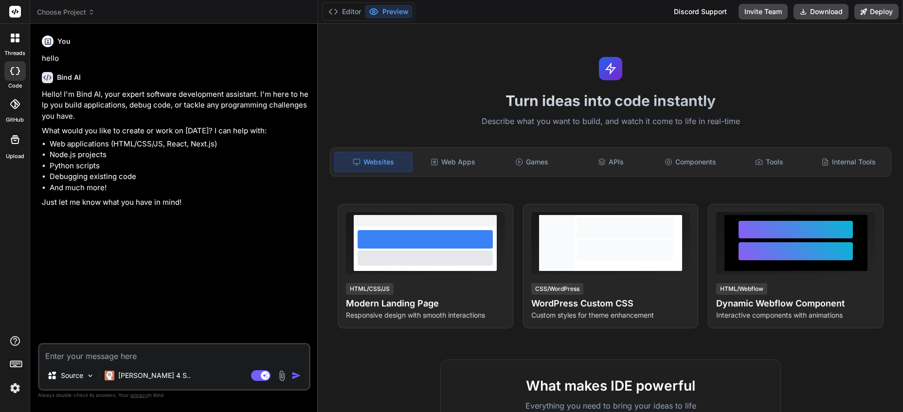
click at [17, 37] on icon at bounding box center [18, 36] width 4 height 4
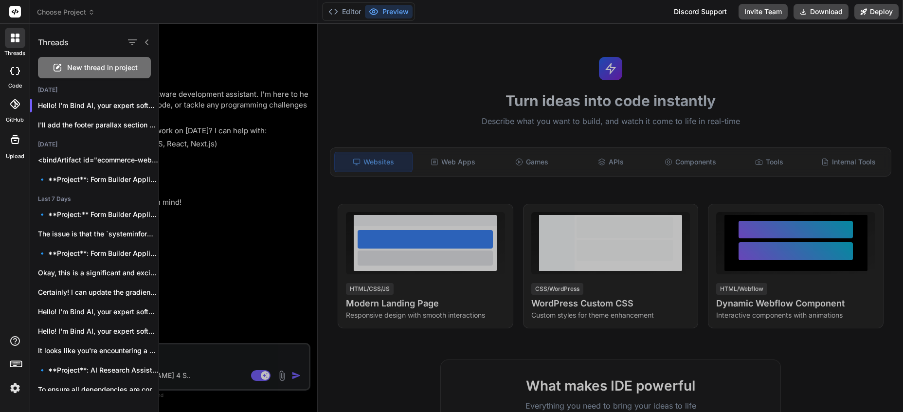
click at [17, 37] on icon at bounding box center [18, 36] width 4 height 4
click at [16, 77] on div at bounding box center [14, 70] width 21 height 19
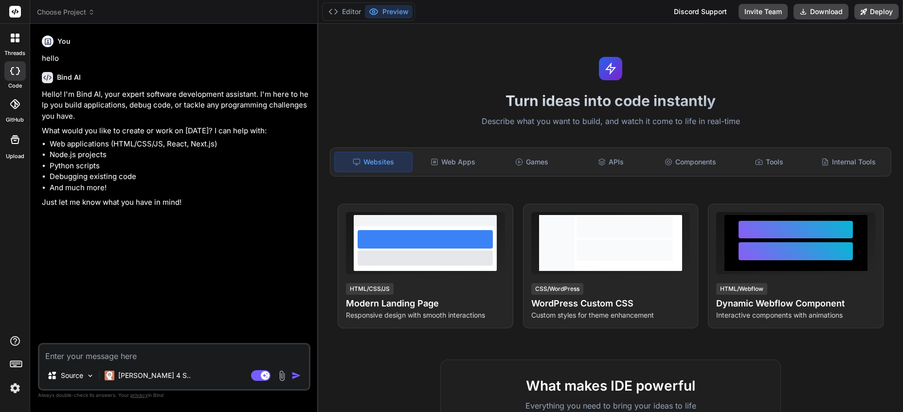
click at [16, 72] on icon at bounding box center [15, 71] width 10 height 8
click at [12, 97] on div at bounding box center [14, 103] width 21 height 21
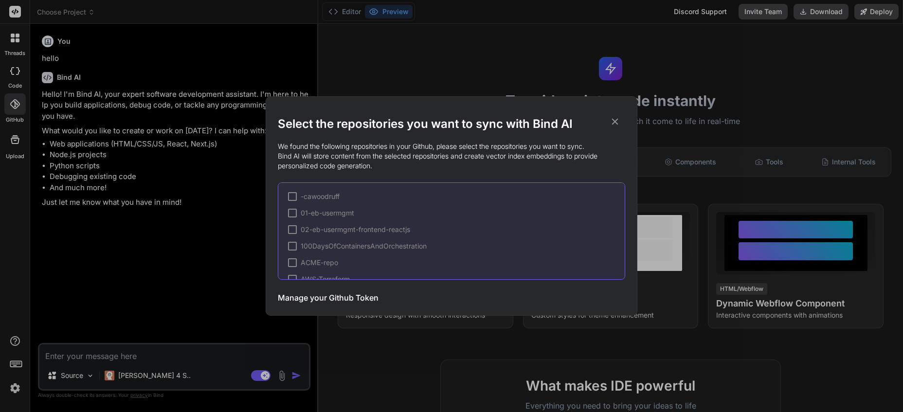
click at [12, 97] on div "Select the repositories you want to sync with Bind AI We found the following re…" at bounding box center [451, 206] width 903 height 412
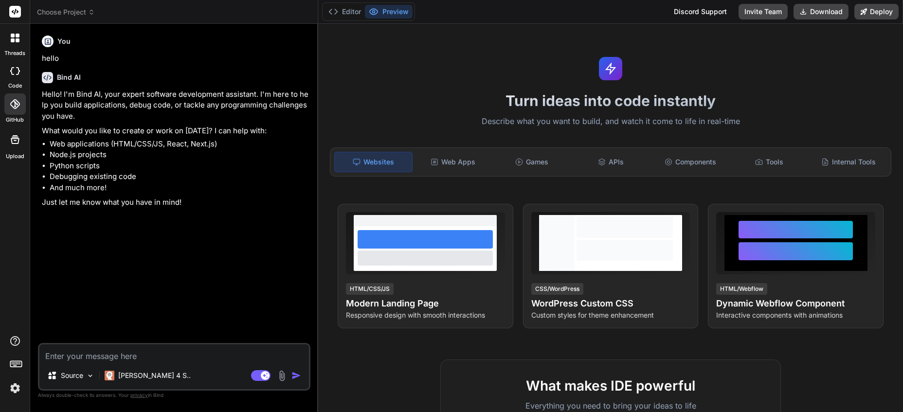
click at [13, 142] on icon at bounding box center [15, 140] width 12 height 12
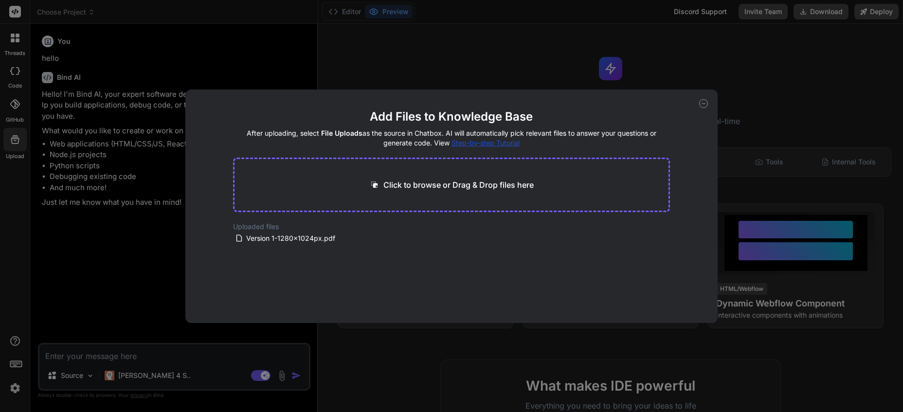
click at [12, 142] on div "Add Files to Knowledge Base After uploading, select File Uploads as the source …" at bounding box center [451, 206] width 903 height 412
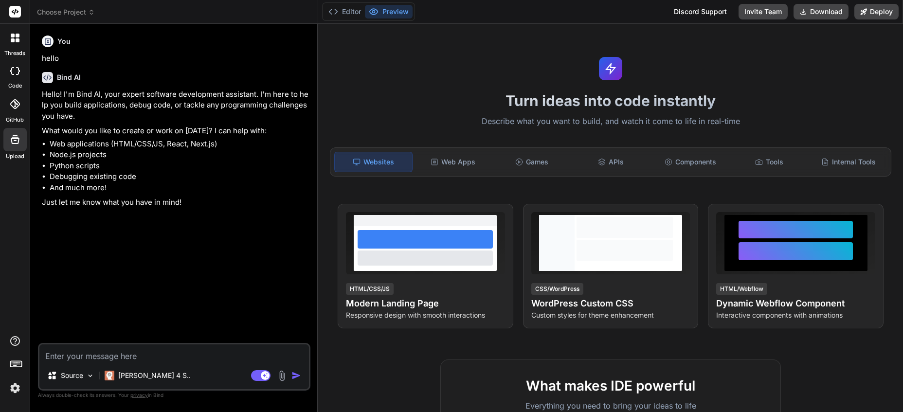
click at [17, 70] on icon at bounding box center [15, 71] width 10 height 8
type textarea "x"
click at [90, 11] on icon at bounding box center [91, 12] width 7 height 7
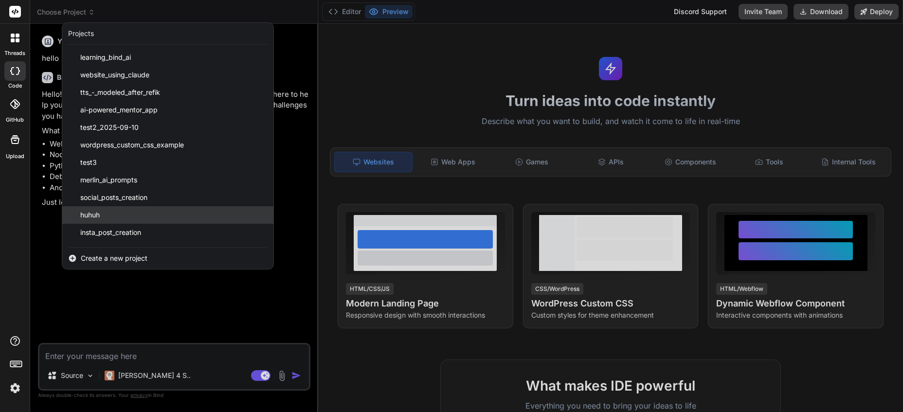
scroll to position [68, 0]
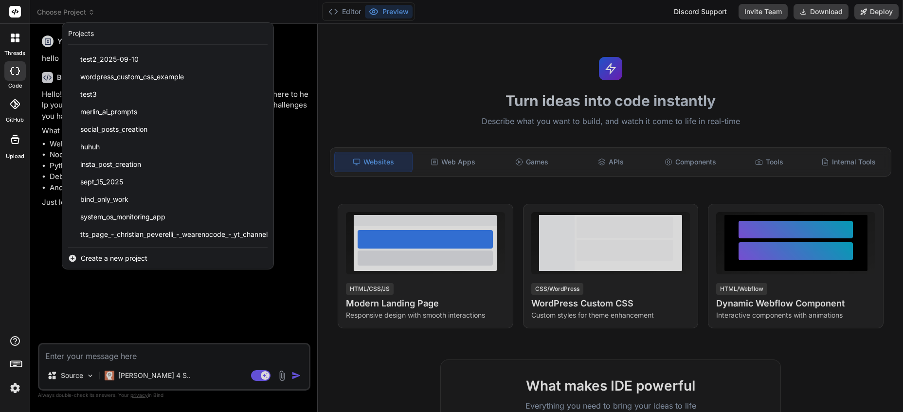
click at [109, 254] on span "Create a new project" at bounding box center [114, 259] width 67 height 10
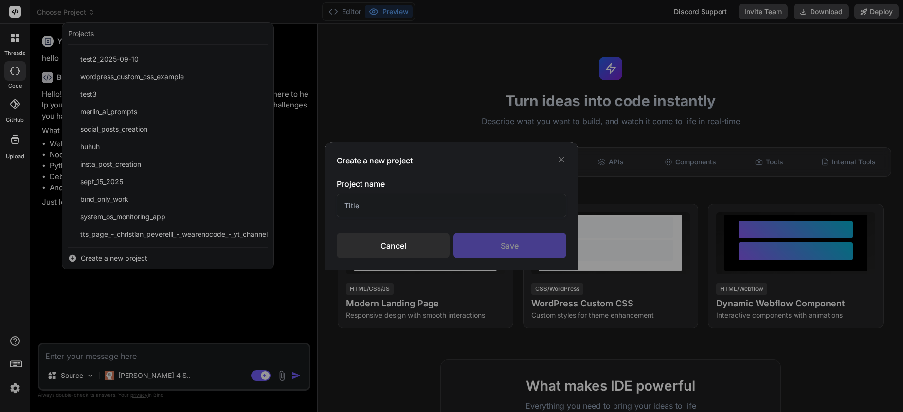
click at [363, 199] on input "text" at bounding box center [452, 206] width 230 height 24
type input "tier7"
click at [514, 248] on div "Save" at bounding box center [510, 245] width 113 height 25
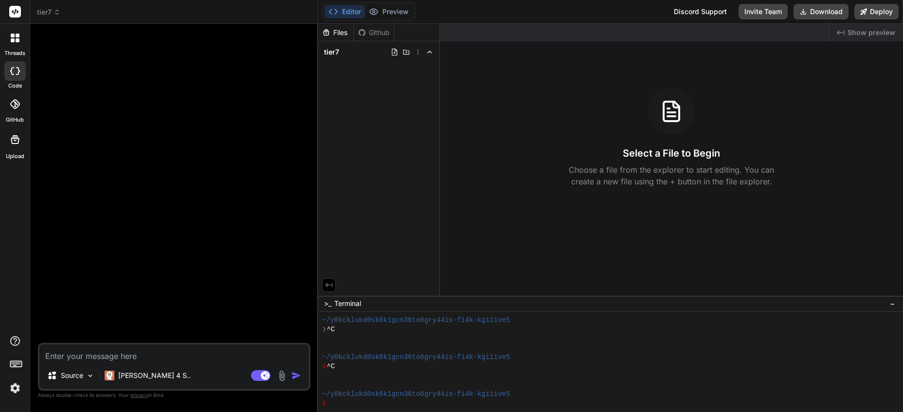
click at [14, 388] on img at bounding box center [15, 388] width 17 height 17
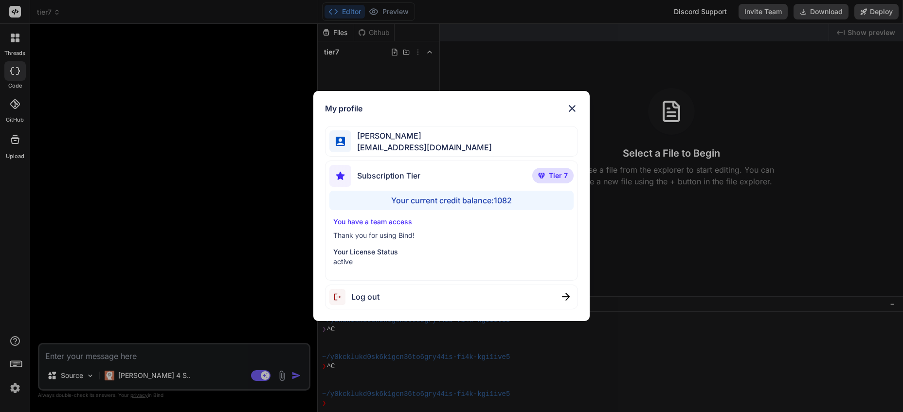
click at [14, 389] on div "My profile Charles Woodruff cwoodruff@gmail.com Subscription Tier Tier 7 Your c…" at bounding box center [451, 206] width 903 height 412
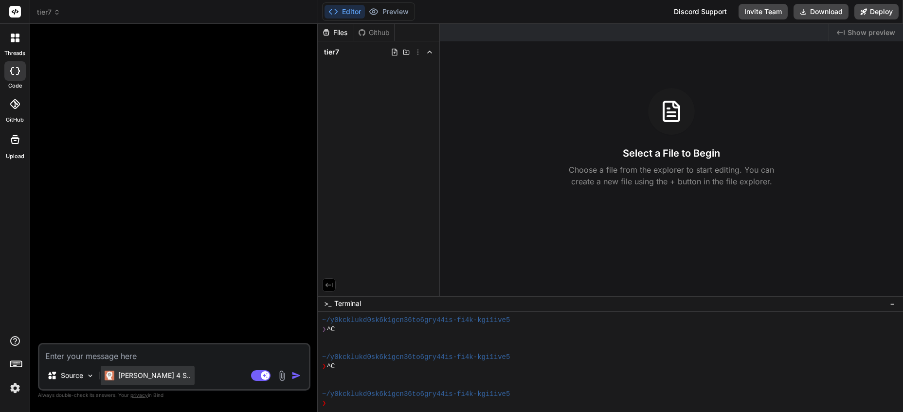
click at [125, 376] on p "Claude 4 S.." at bounding box center [154, 376] width 73 height 10
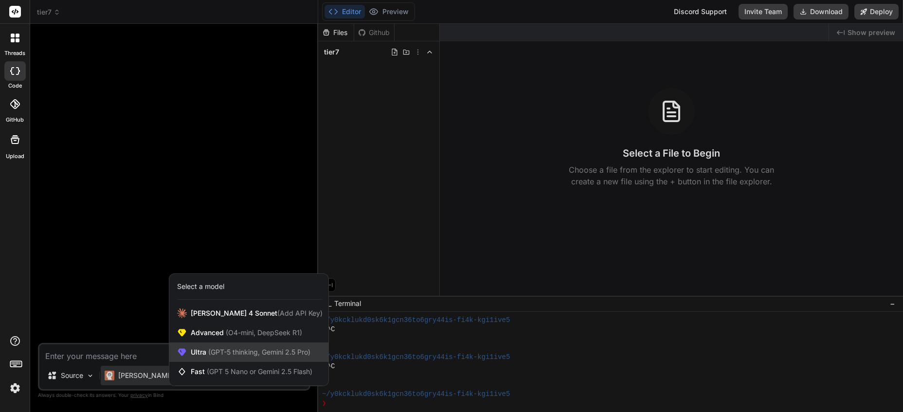
click at [225, 350] on span "(GPT-5 thinking, Gemini 2.5 Pro)" at bounding box center [258, 352] width 104 height 8
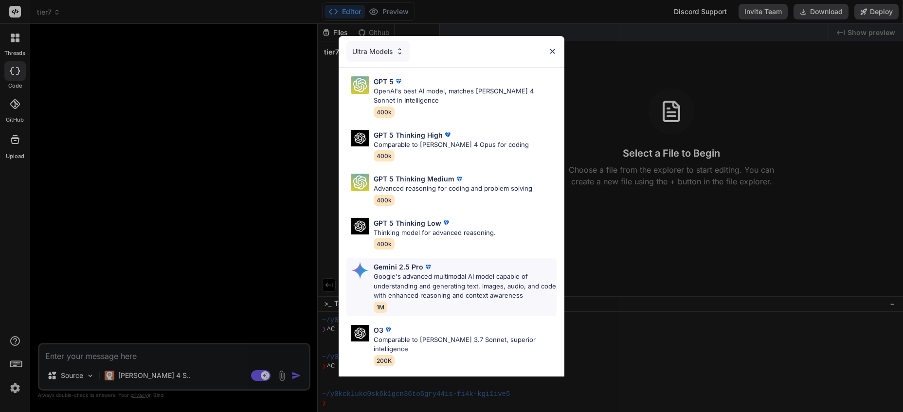
click at [430, 290] on p "Google's advanced multimodal AI model capable of understanding and generating t…" at bounding box center [465, 286] width 183 height 29
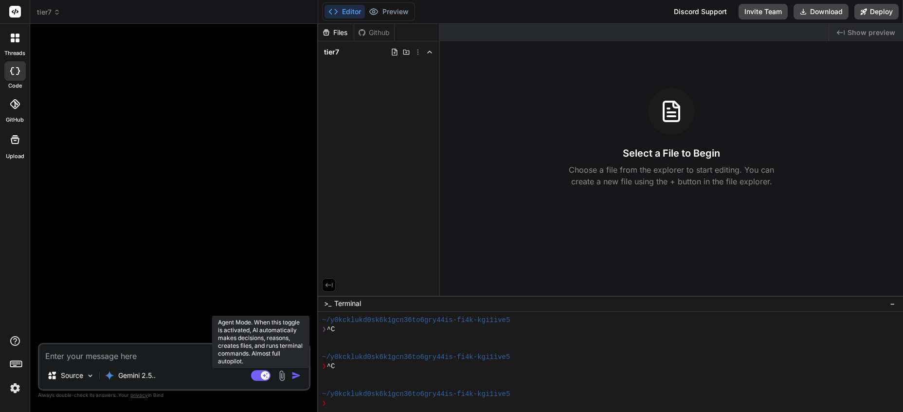
click at [263, 376] on icon at bounding box center [265, 375] width 5 height 5
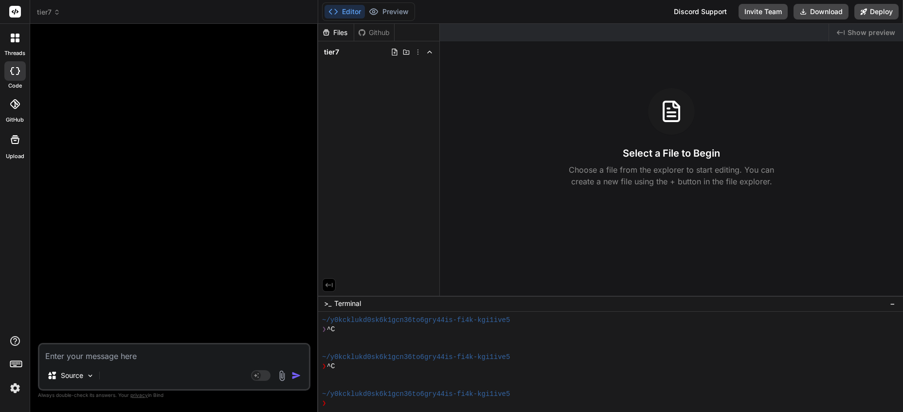
click at [13, 37] on icon at bounding box center [13, 36] width 4 height 4
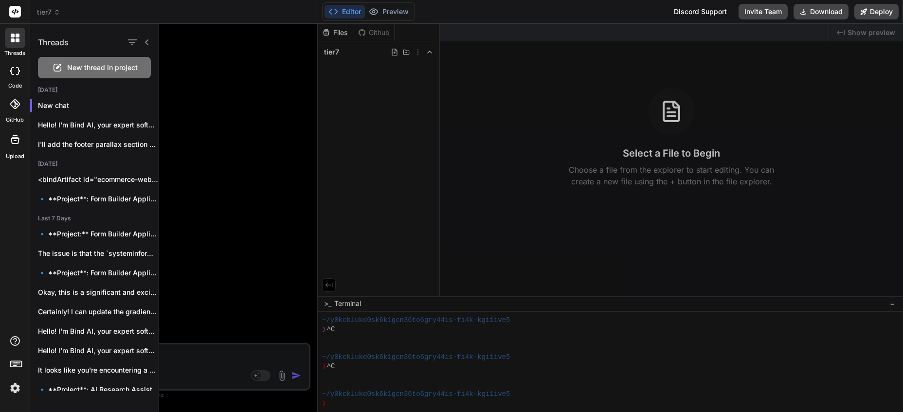
click at [93, 68] on span "New thread in project" at bounding box center [102, 68] width 71 height 10
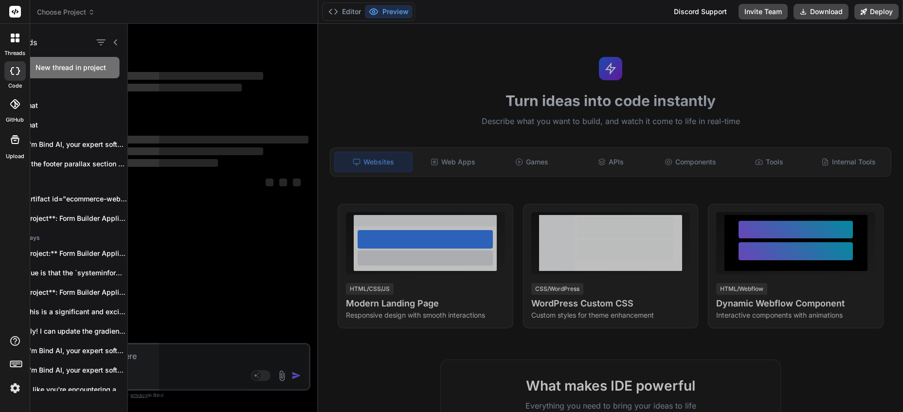
scroll to position [55, 0]
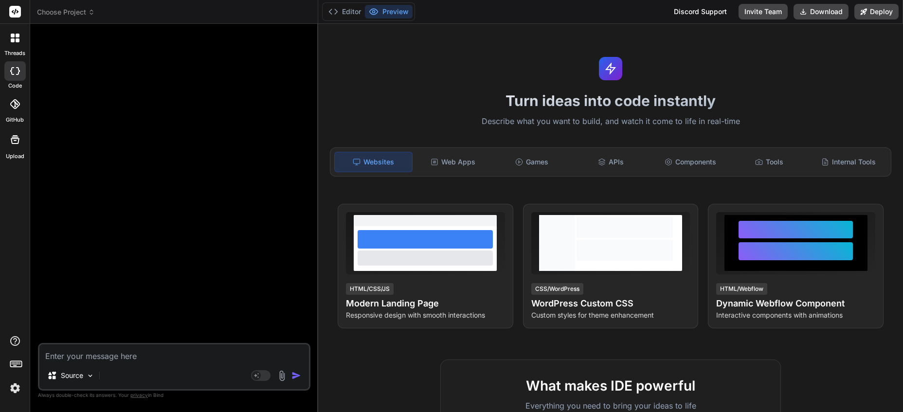
click at [91, 9] on icon at bounding box center [91, 12] width 7 height 7
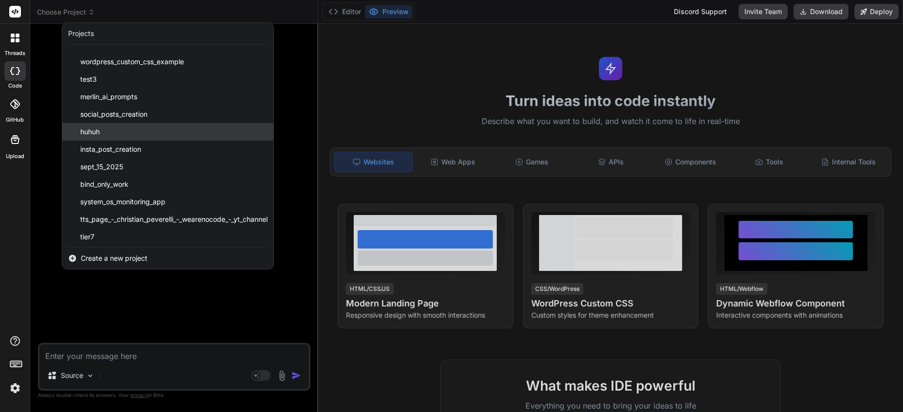
scroll to position [86, 0]
click at [141, 230] on div "tier7" at bounding box center [167, 235] width 211 height 18
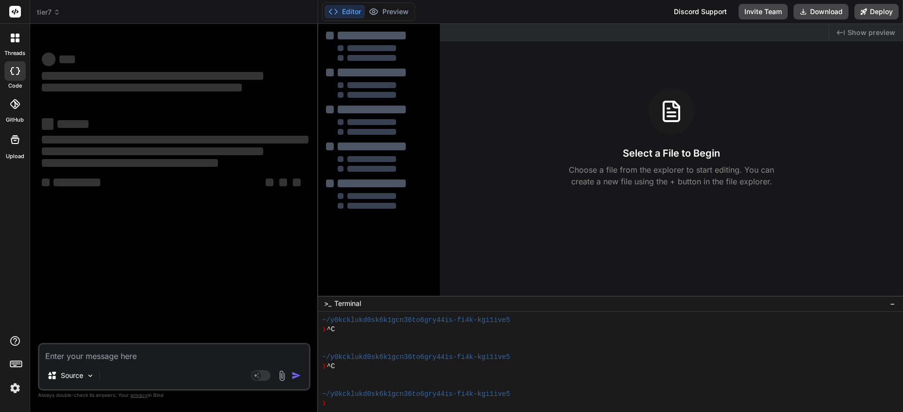
type textarea "x"
